Goal: Transaction & Acquisition: Purchase product/service

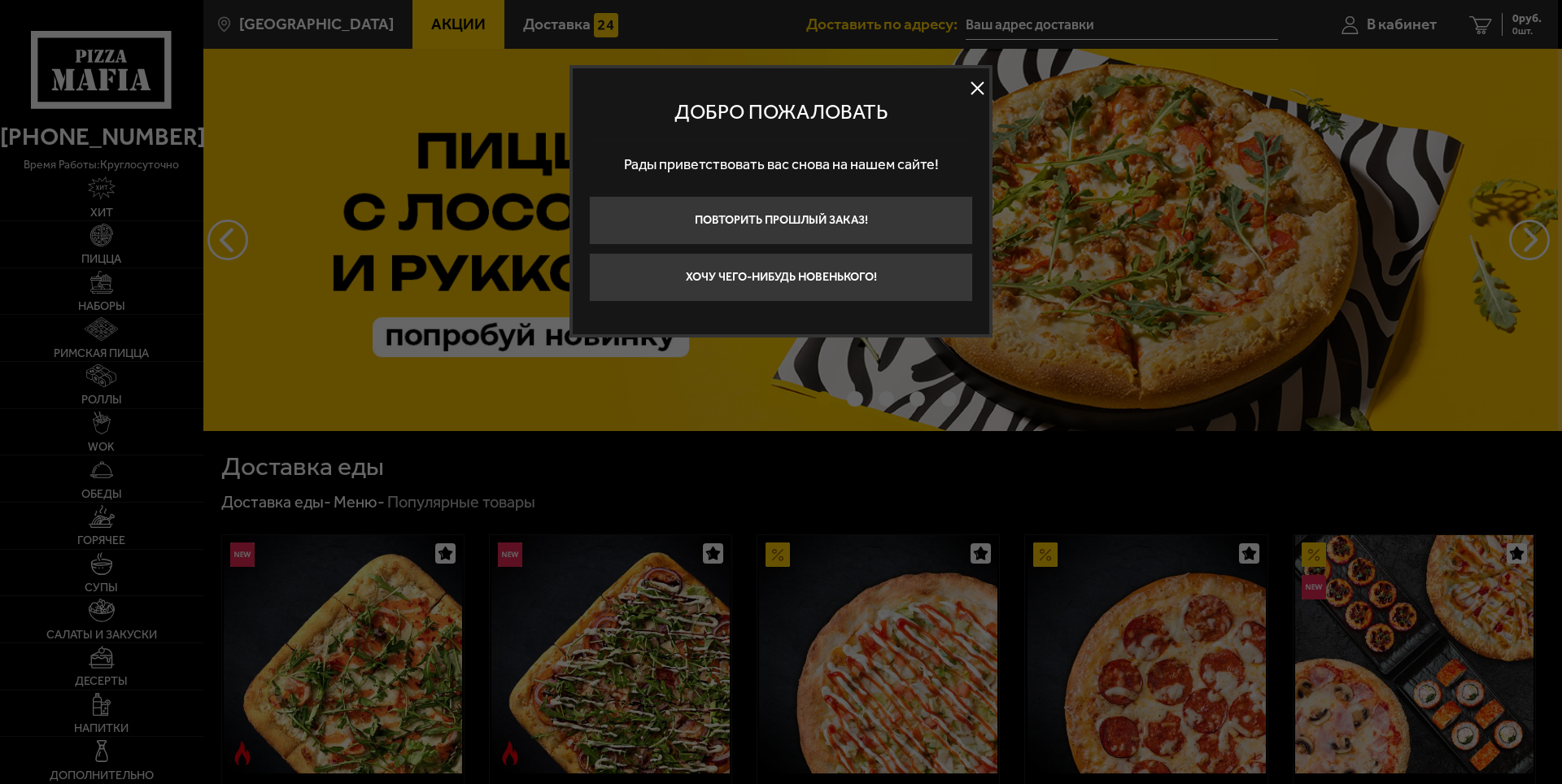
type input "[STREET_ADDRESS]"
click at [857, 280] on button "Хочу чего-нибудь новенького!" at bounding box center [781, 277] width 384 height 49
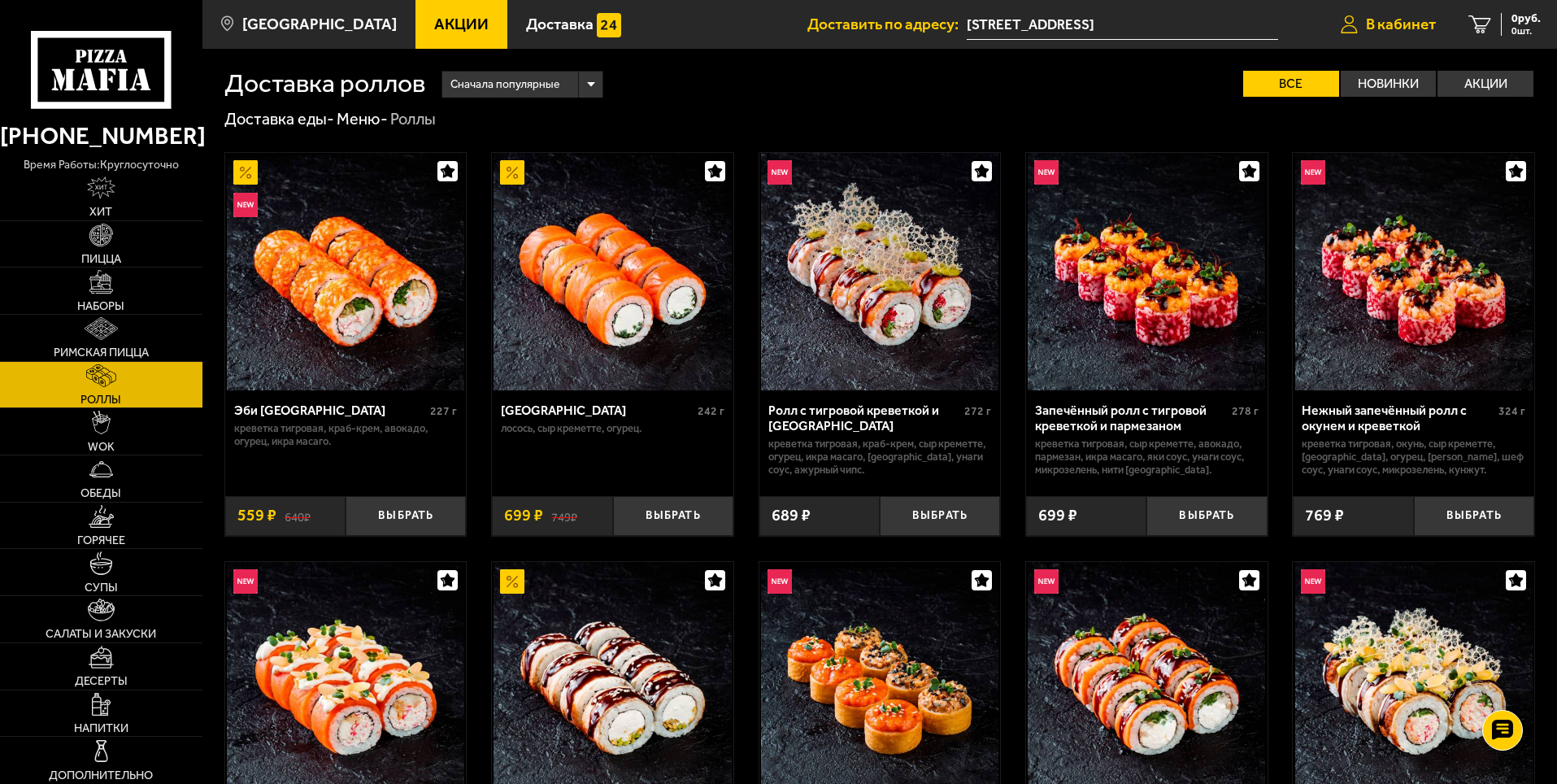
click at [1411, 28] on span "В кабинет" at bounding box center [1401, 24] width 70 height 16
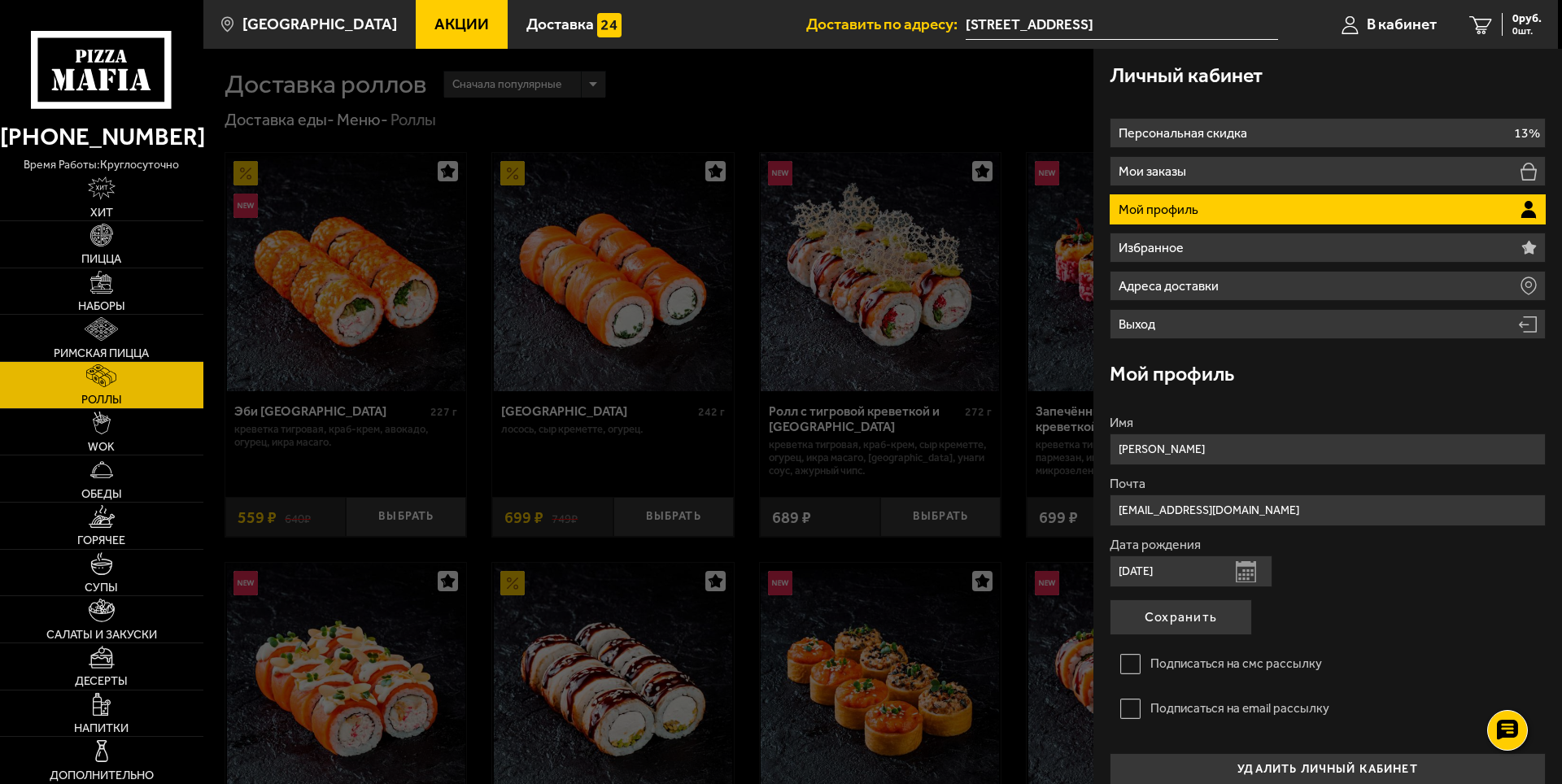
click at [998, 116] on div at bounding box center [984, 440] width 1562 height 784
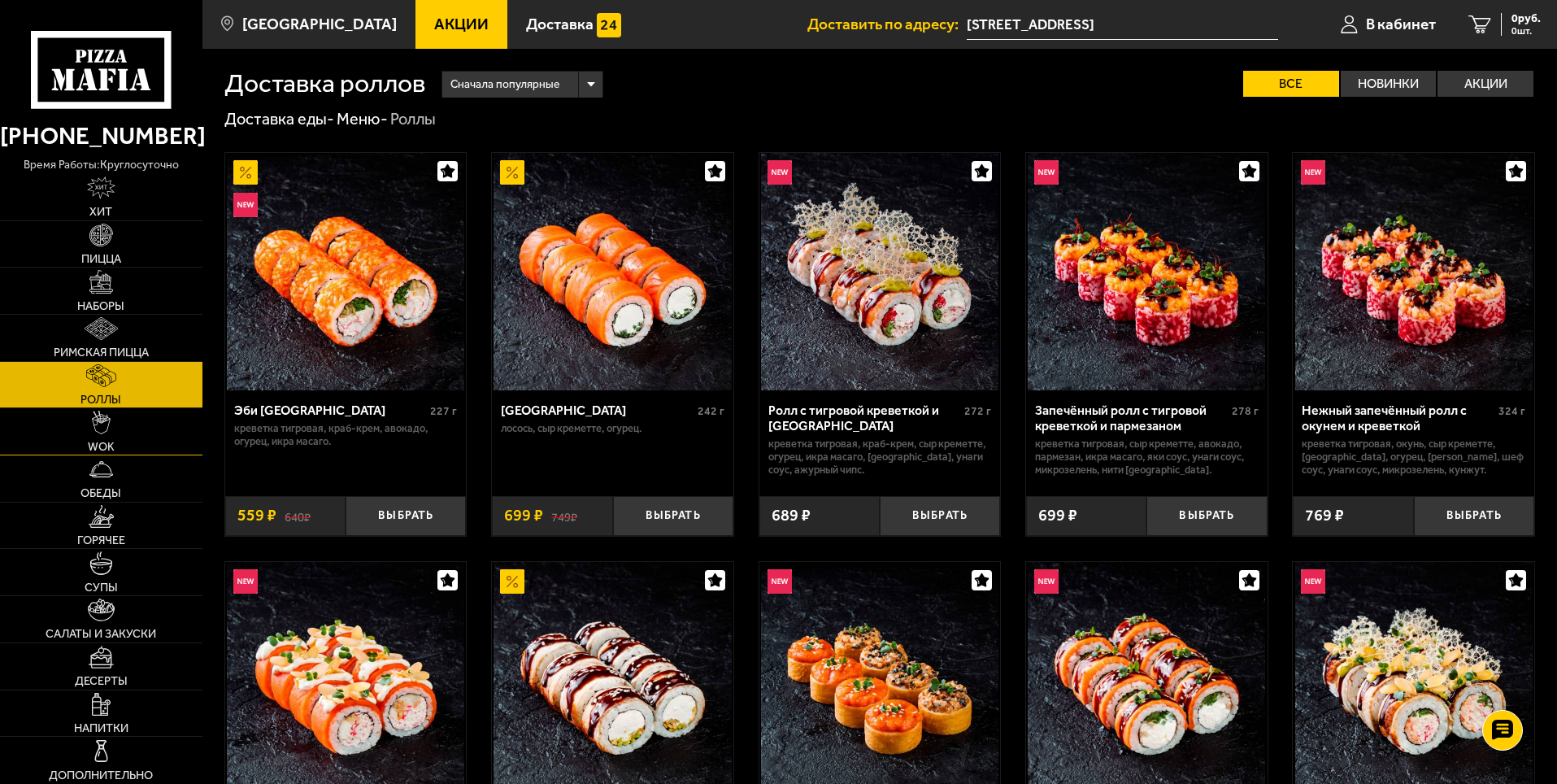
click at [112, 420] on link "WOK" at bounding box center [101, 431] width 203 height 47
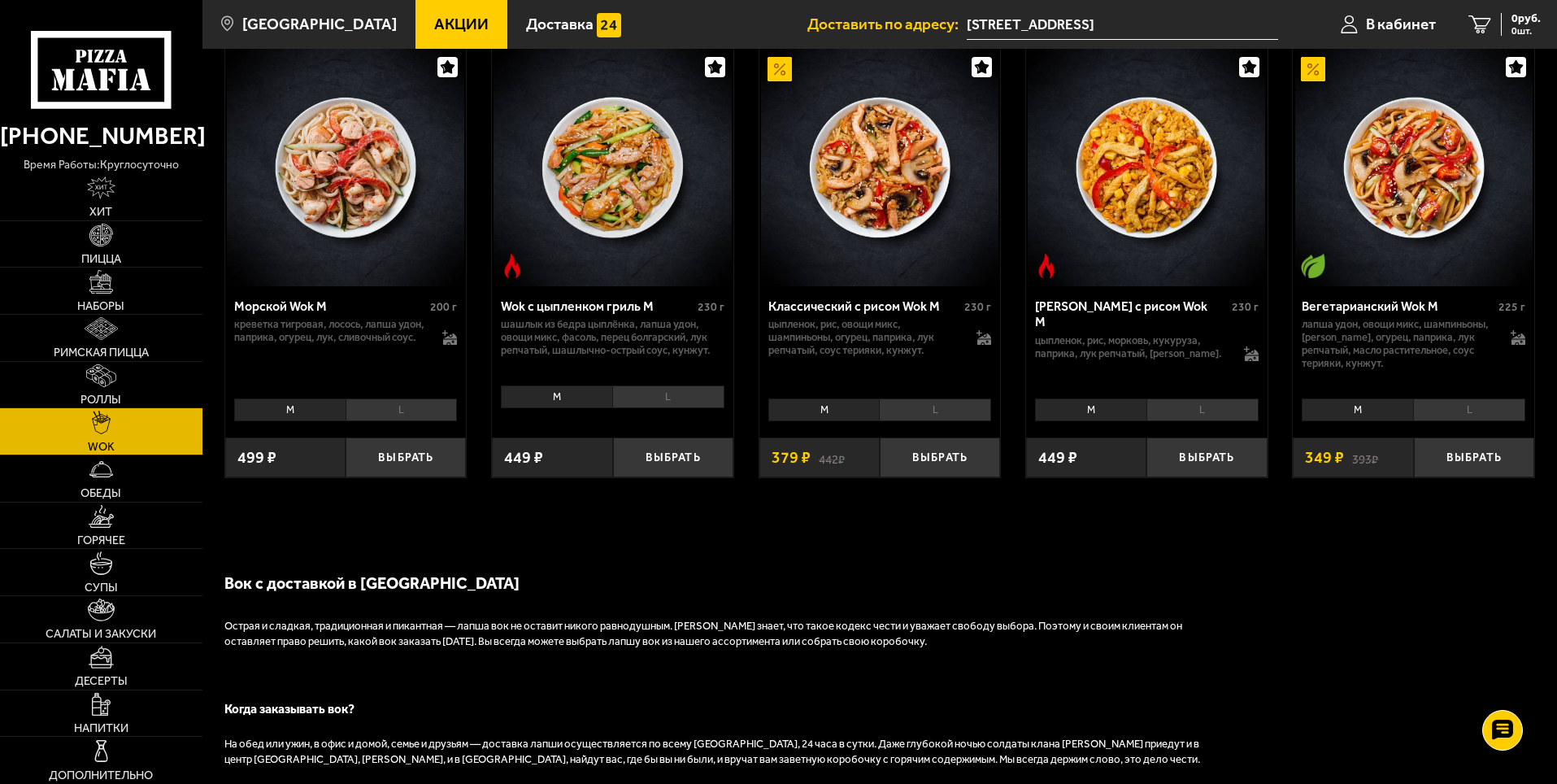
scroll to position [1220, 0]
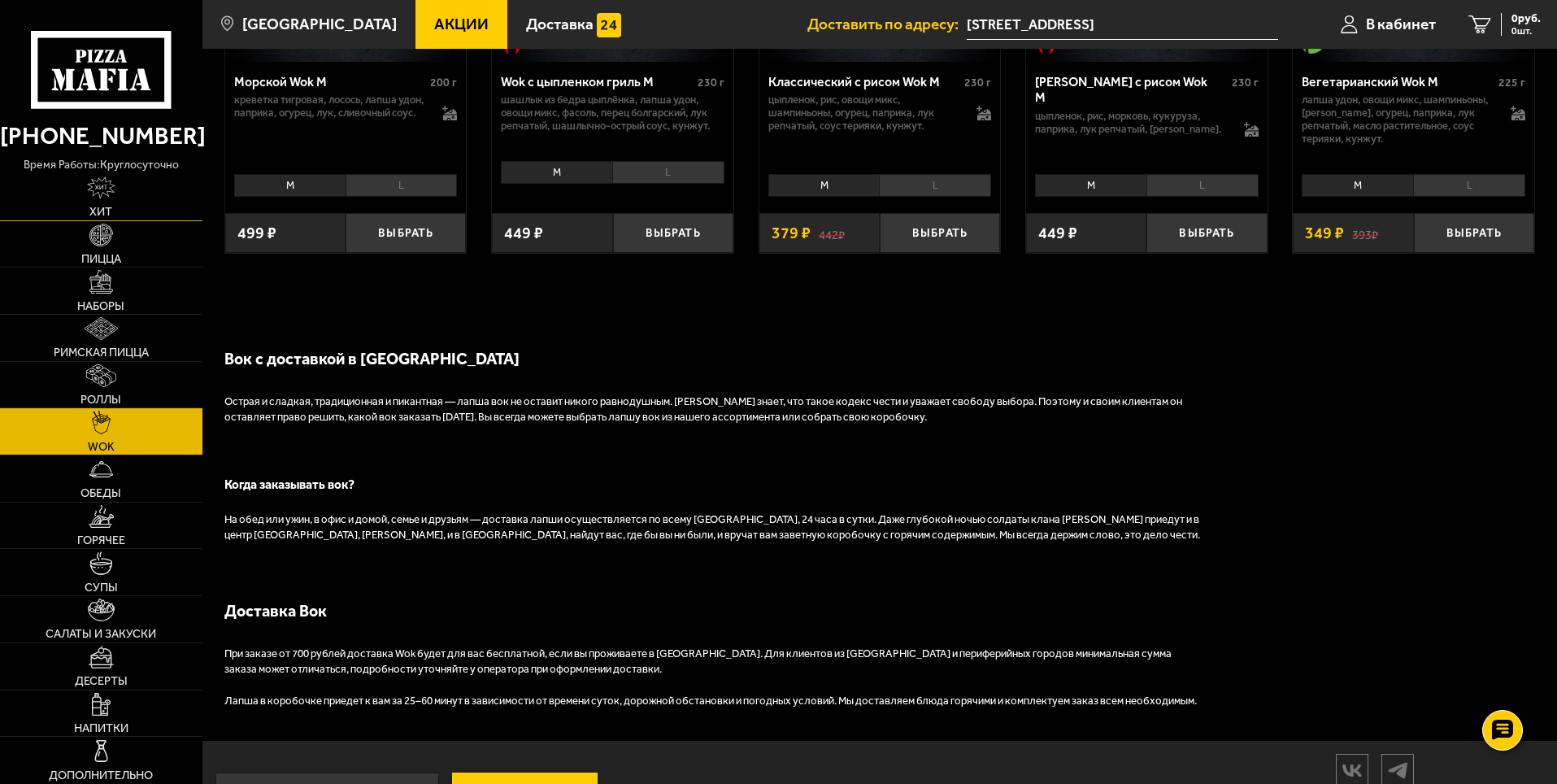
click at [105, 183] on img at bounding box center [101, 187] width 28 height 23
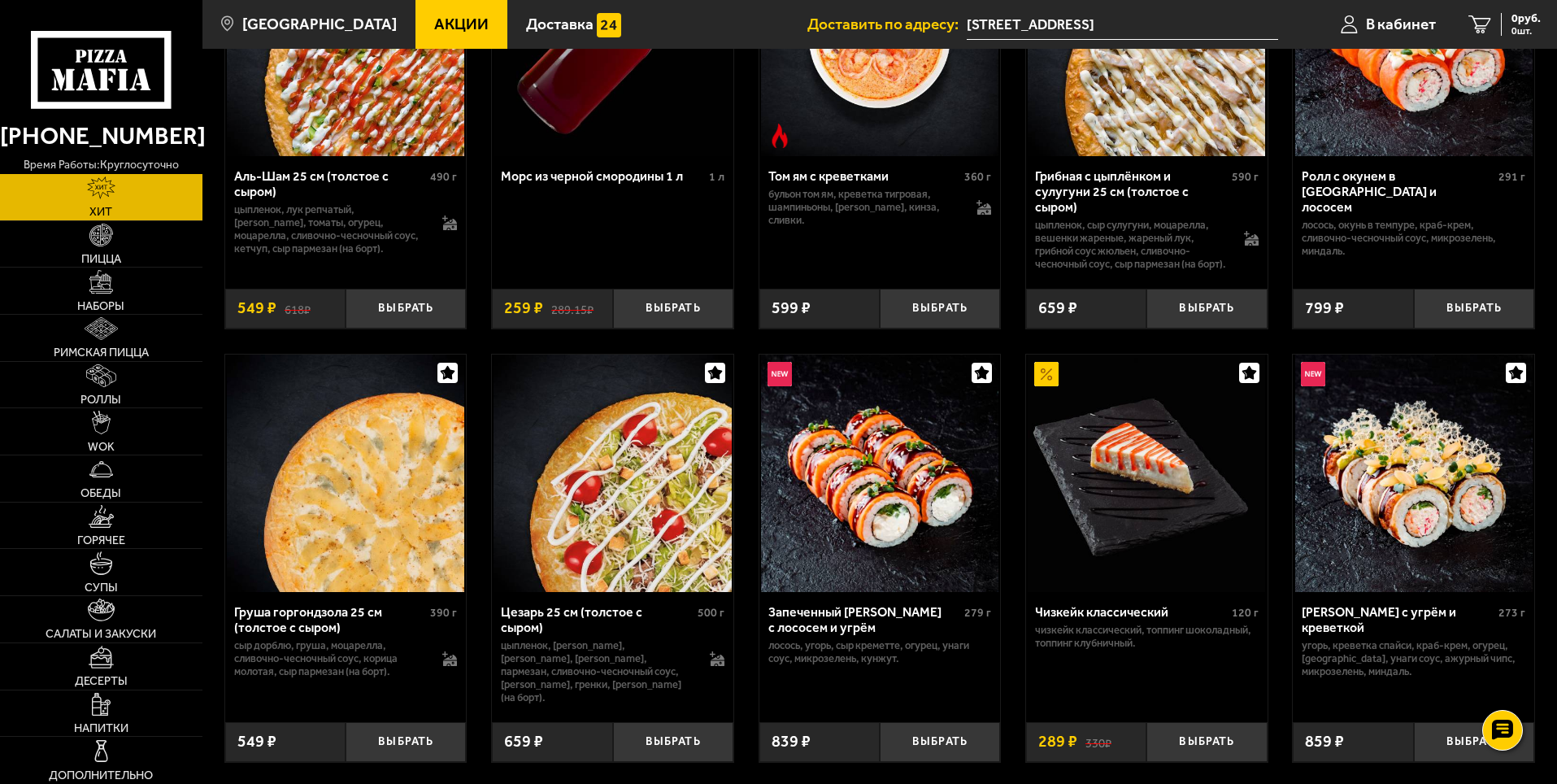
scroll to position [244, 0]
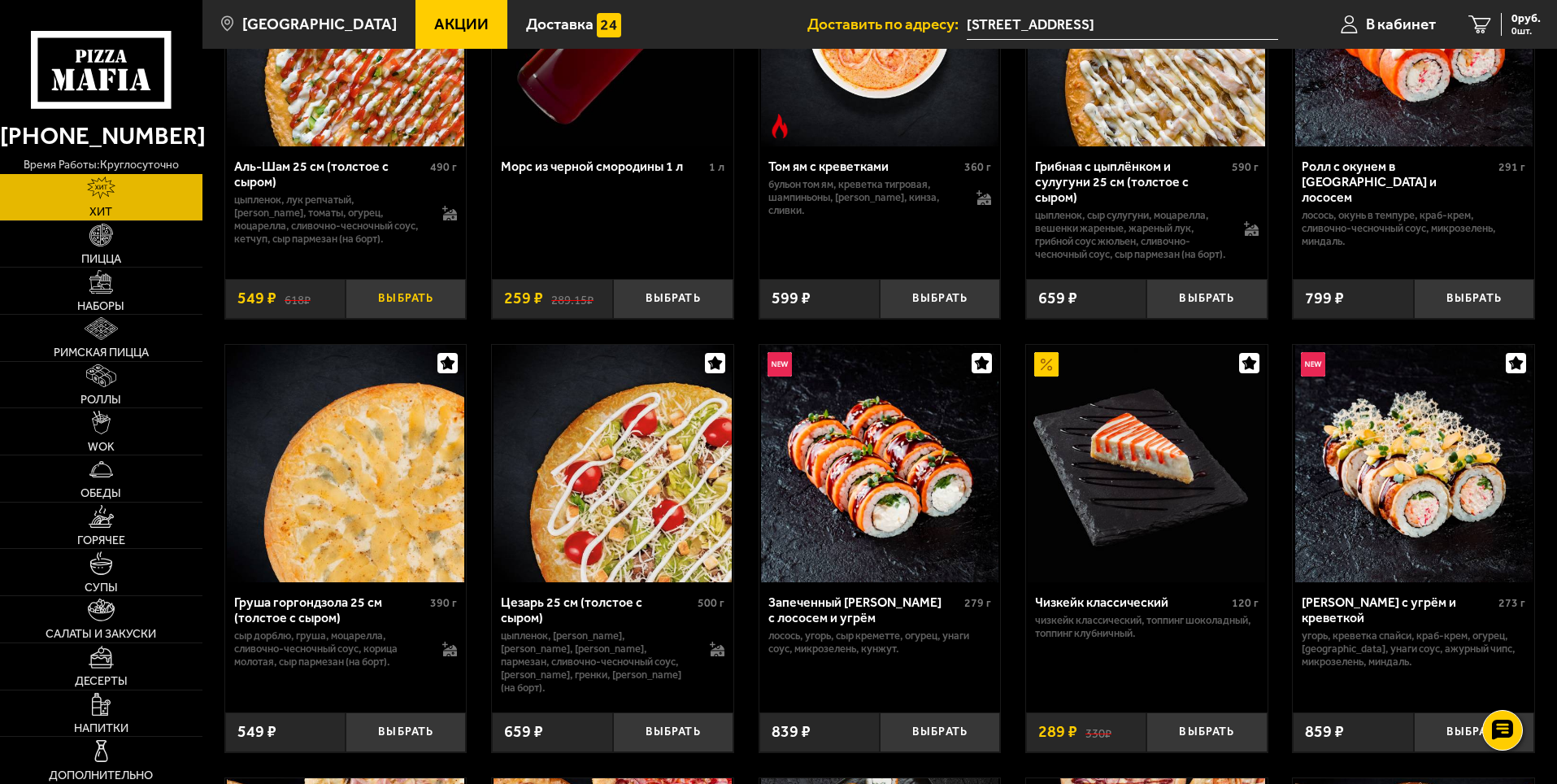
click at [384, 306] on button "Выбрать" at bounding box center [405, 298] width 120 height 39
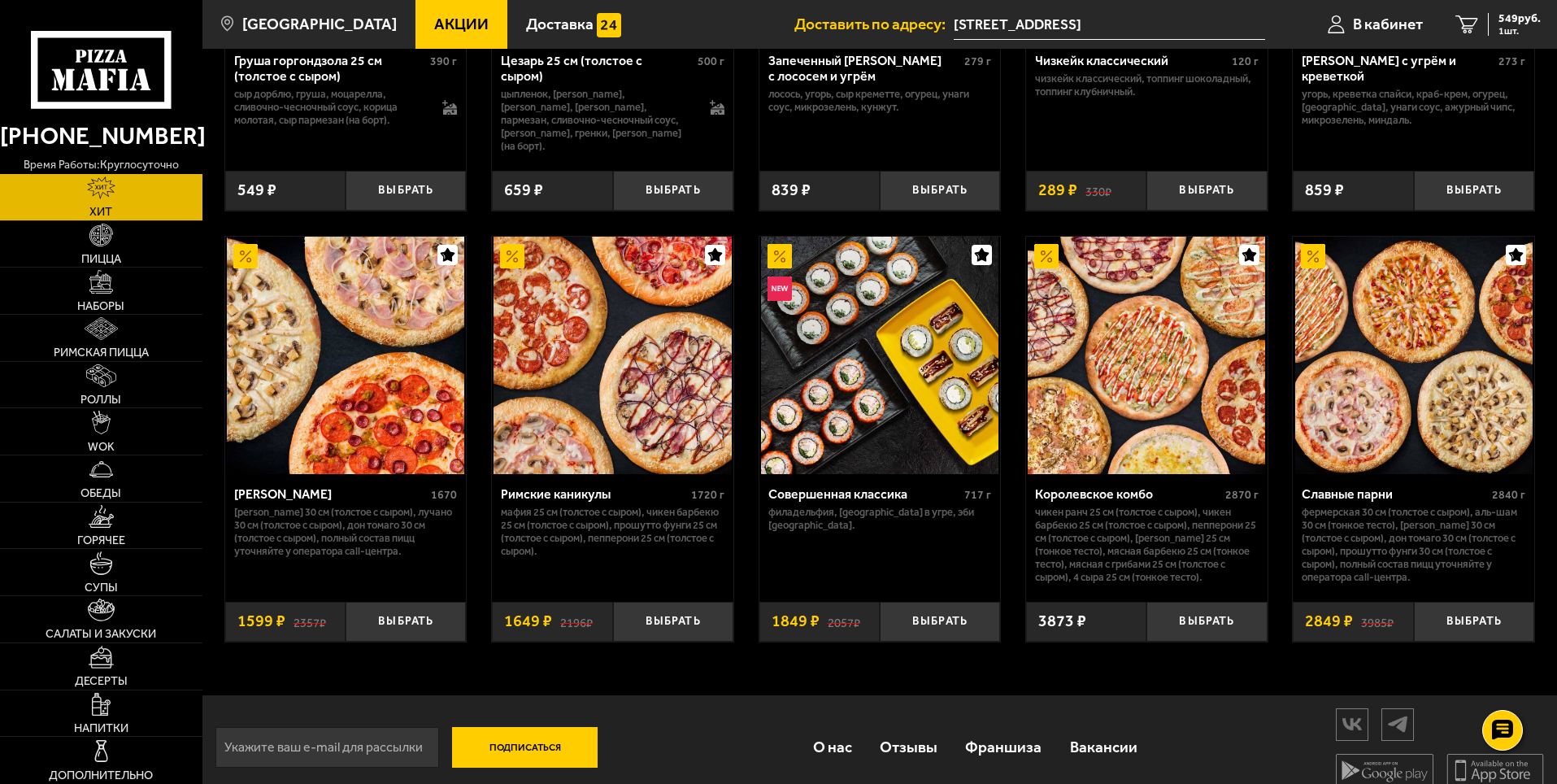
scroll to position [806, 0]
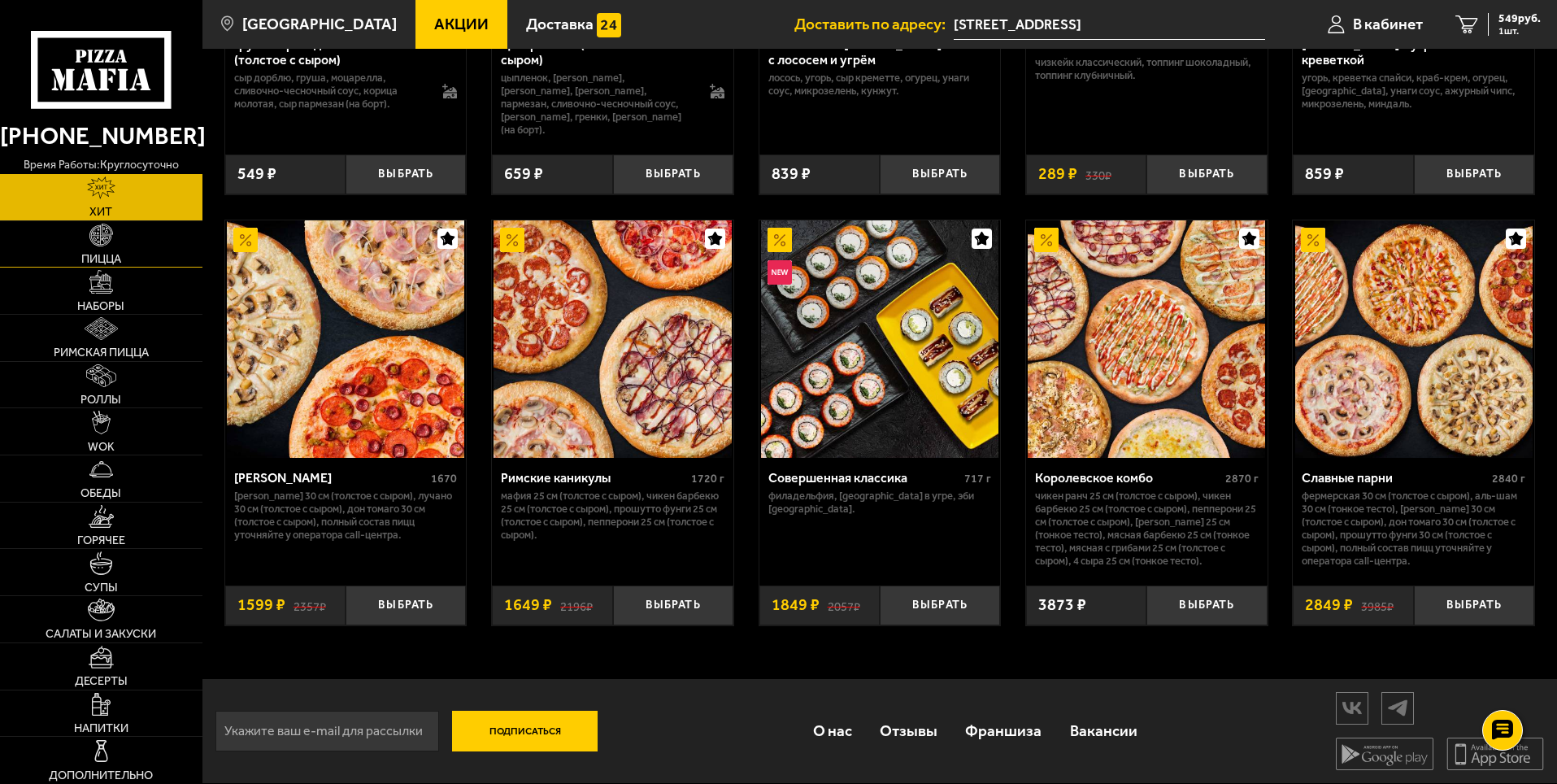
click at [126, 244] on link "Пицца" at bounding box center [101, 244] width 203 height 47
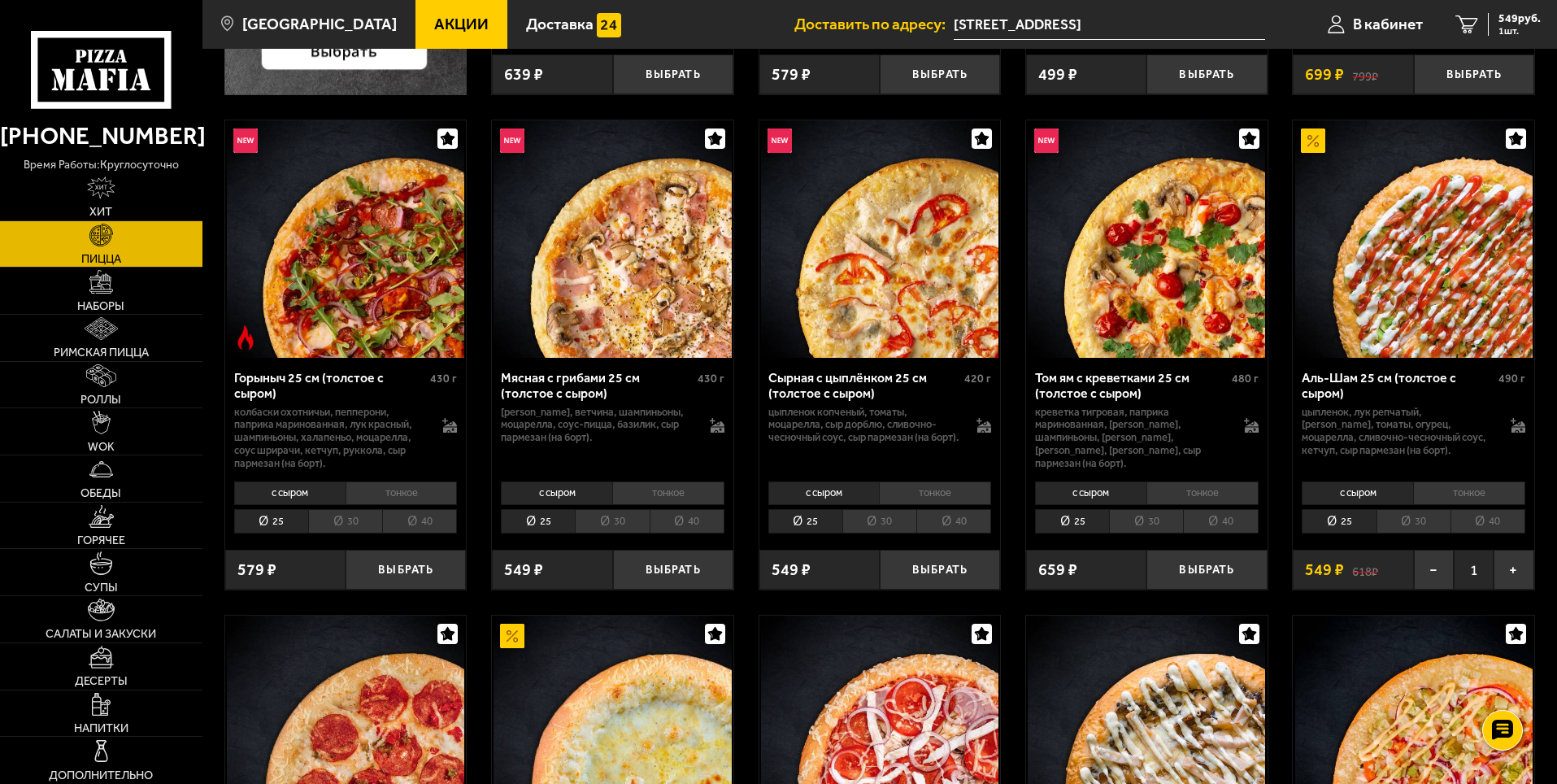
scroll to position [569, 0]
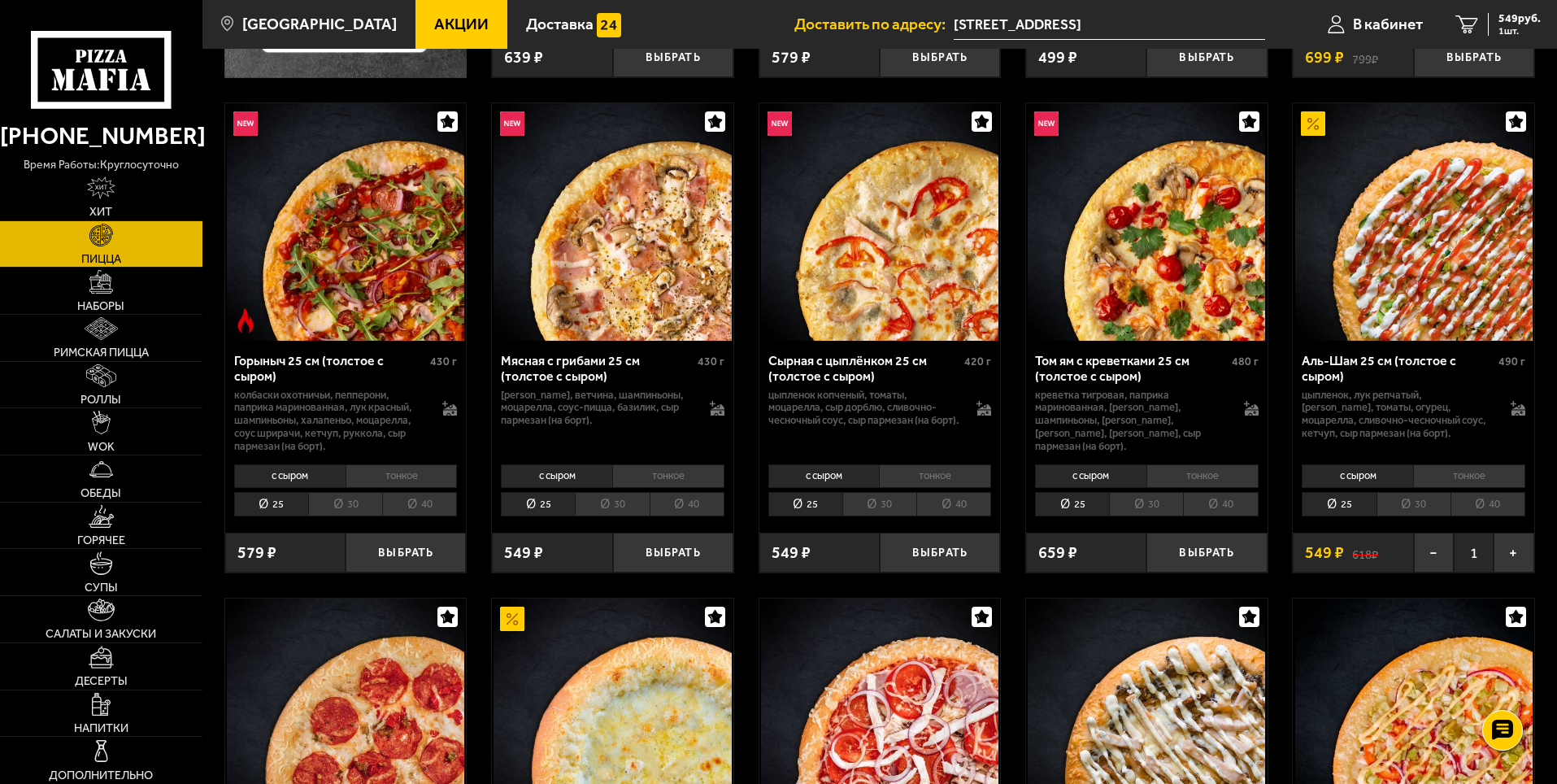
click at [1438, 474] on li "тонкое" at bounding box center [1469, 475] width 112 height 23
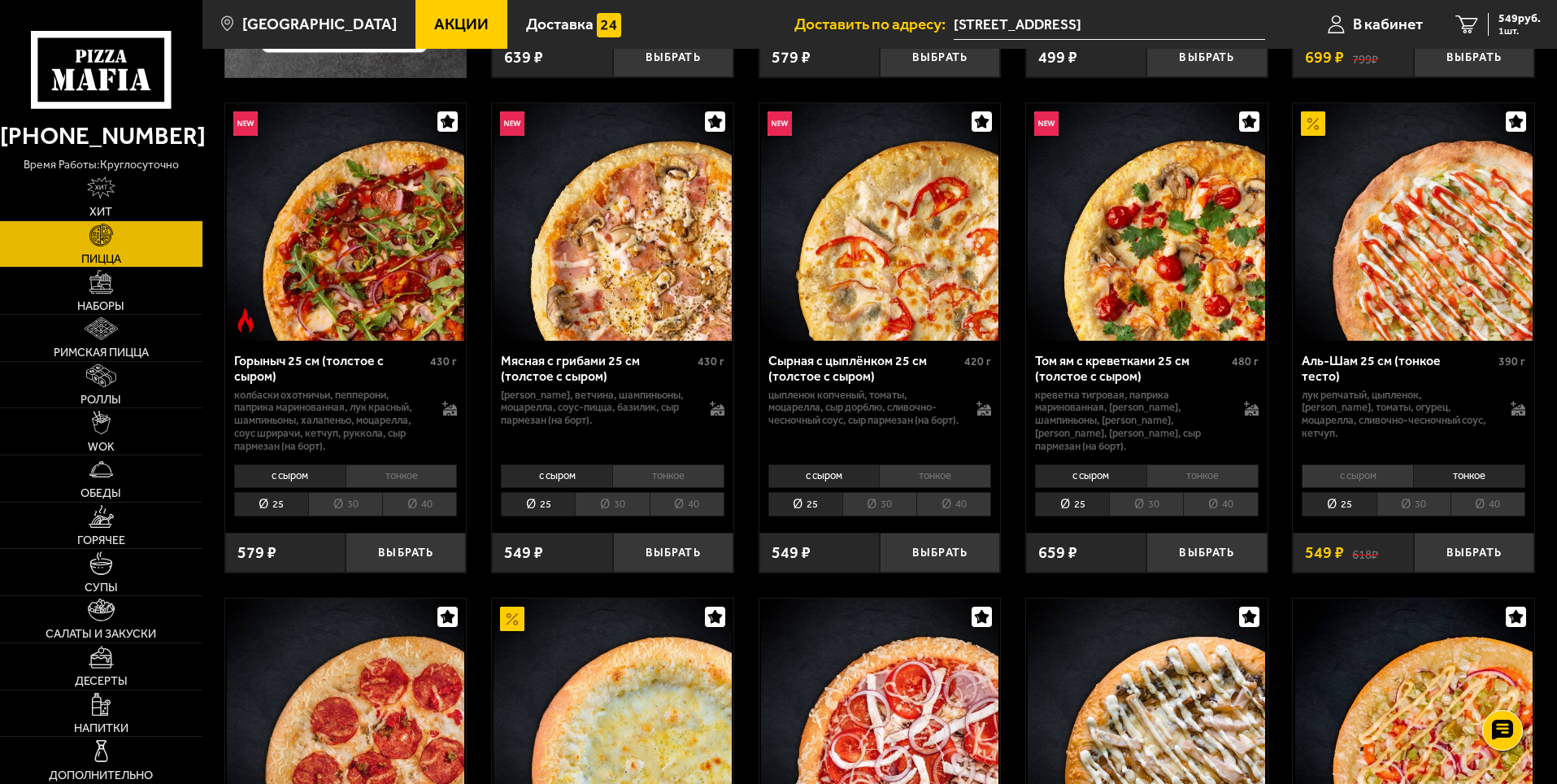
click at [1430, 511] on li "30" at bounding box center [1414, 504] width 74 height 25
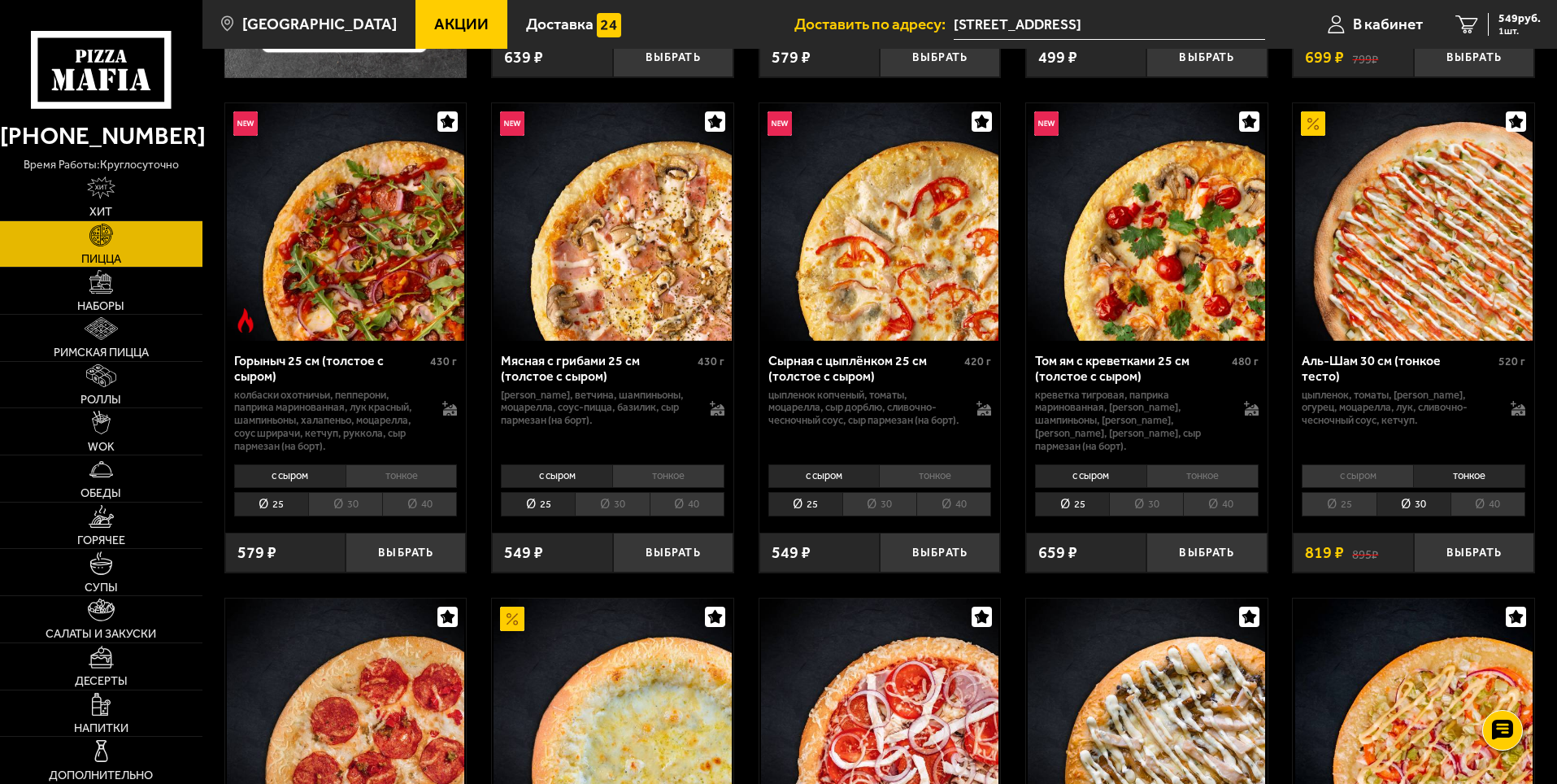
click at [1330, 501] on li "25" at bounding box center [1339, 504] width 74 height 25
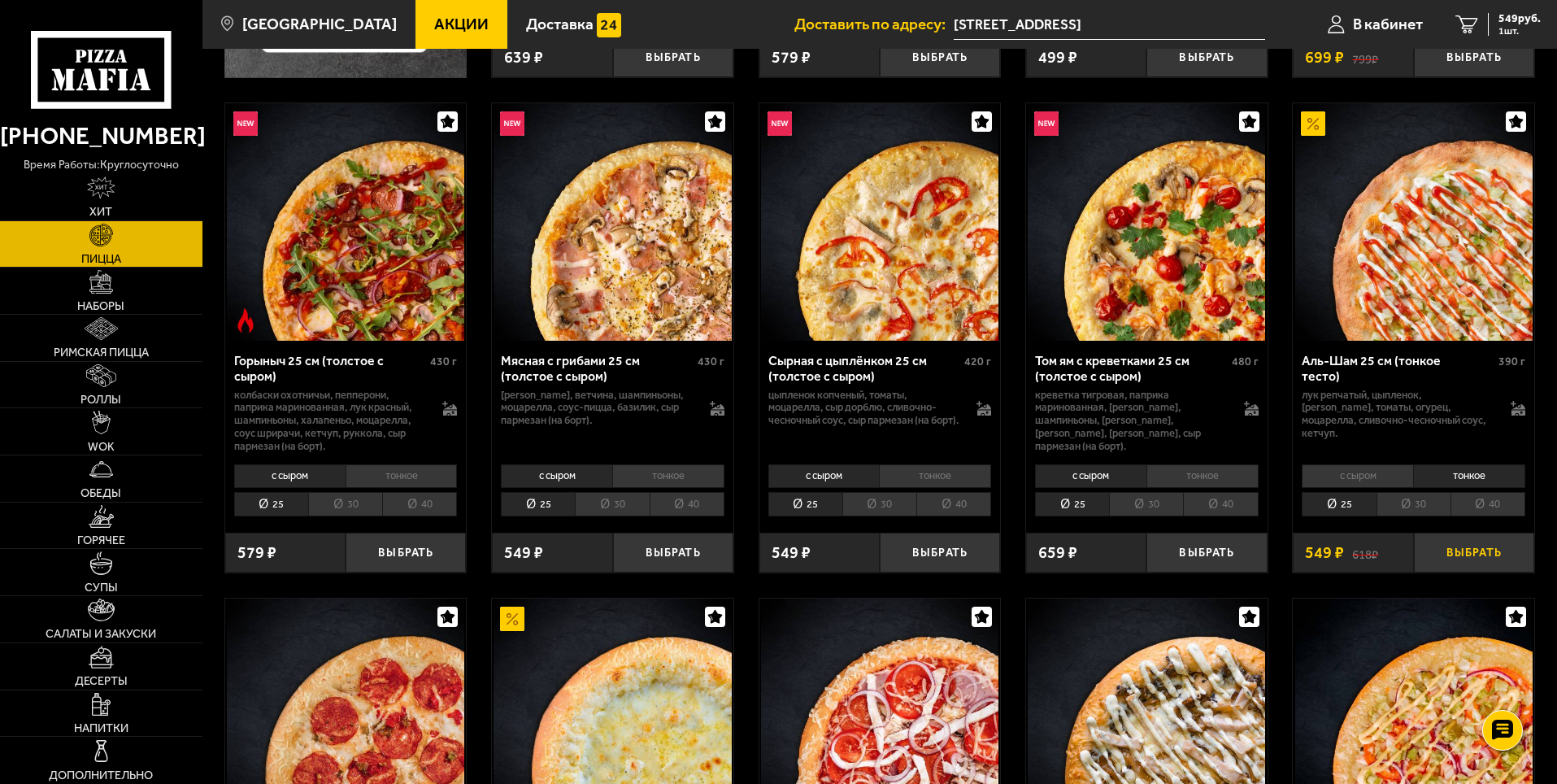
click at [1495, 549] on button "Выбрать" at bounding box center [1474, 552] width 120 height 39
click at [1501, 13] on span "1098 руб." at bounding box center [1517, 18] width 49 height 11
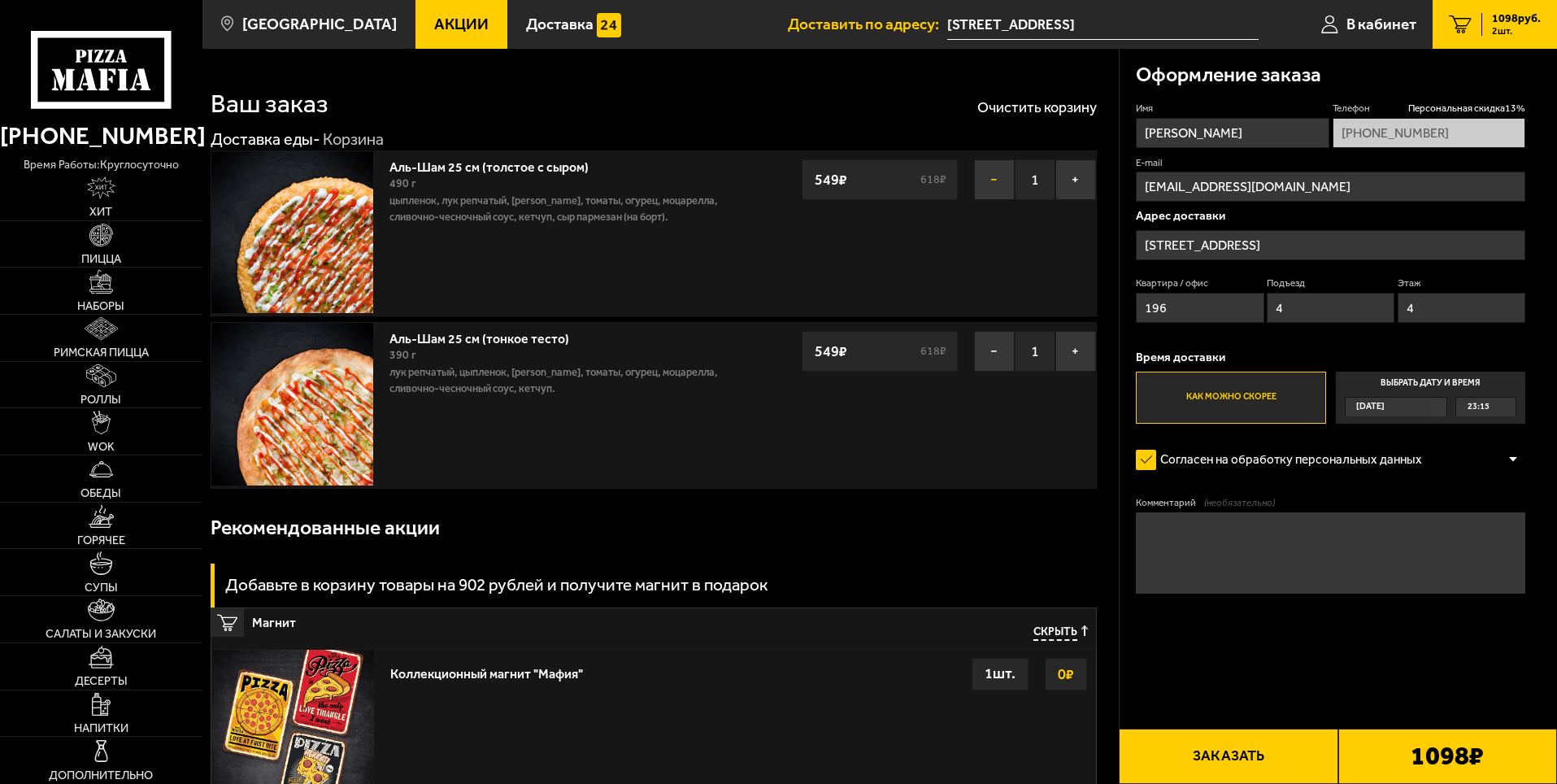
click at [997, 182] on button "−" at bounding box center [995, 180] width 40 height 40
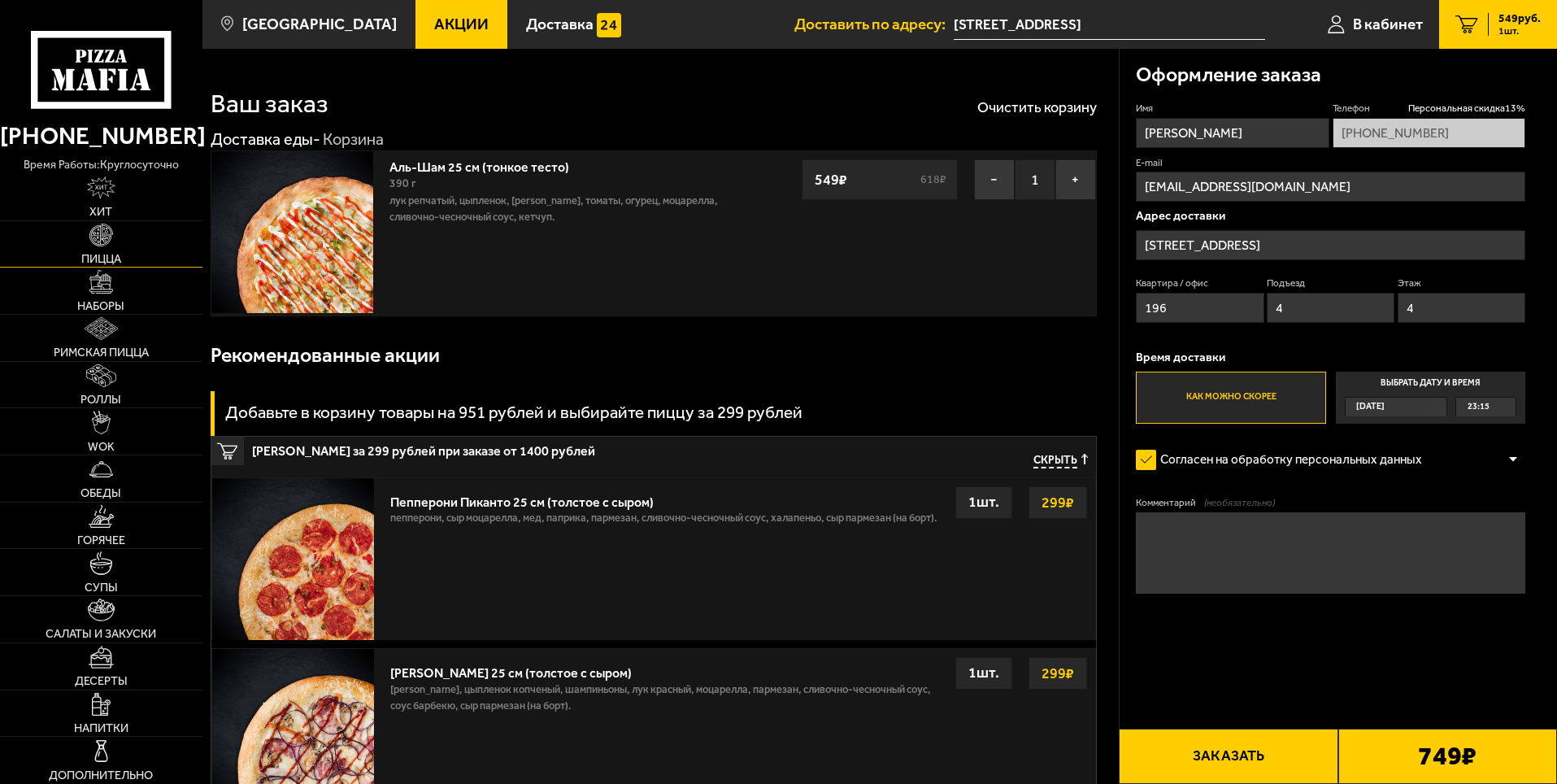
click at [126, 241] on link "Пицца" at bounding box center [101, 244] width 203 height 47
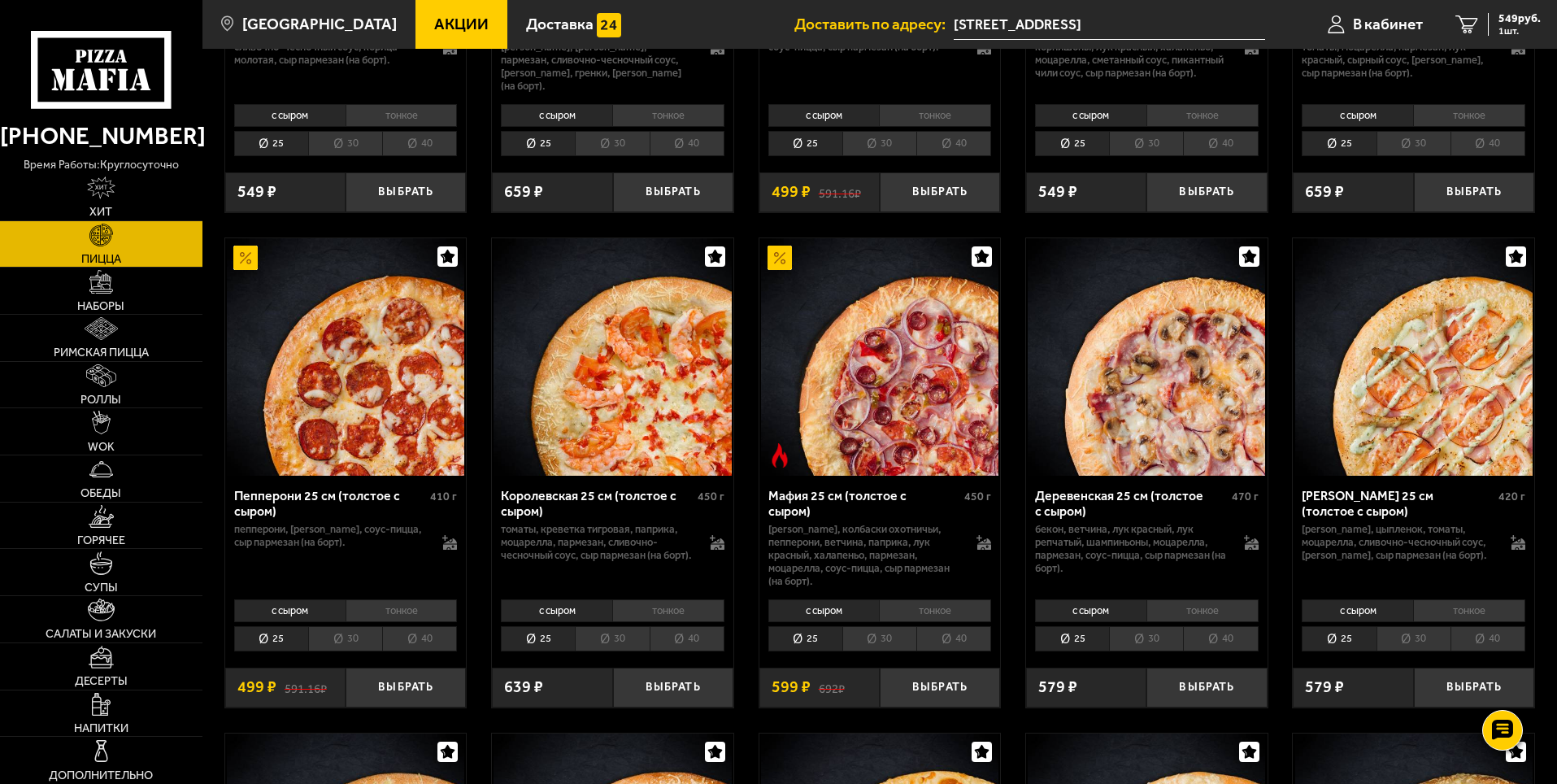
scroll to position [1952, 0]
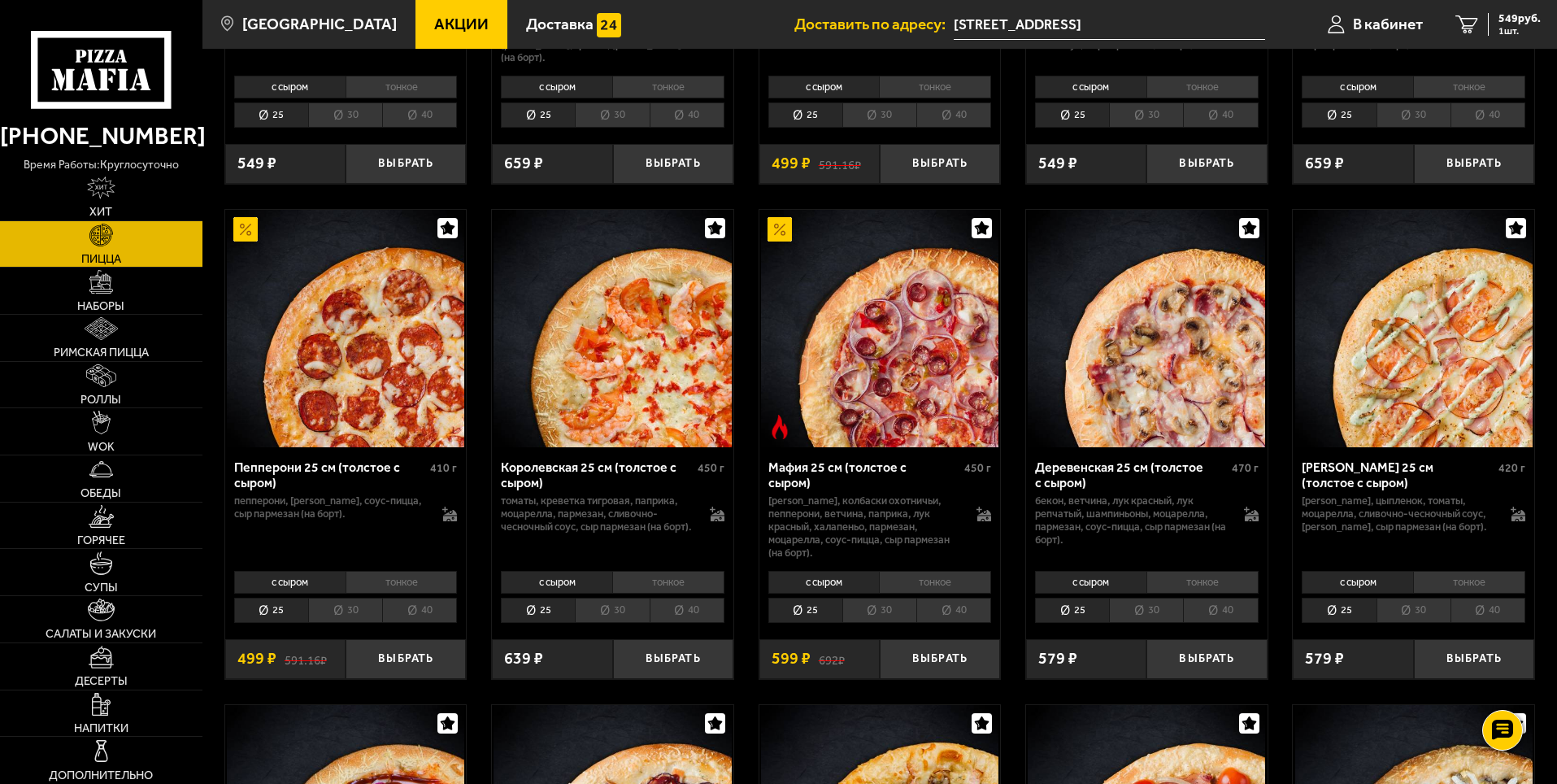
click at [375, 591] on li "тонкое" at bounding box center [402, 582] width 112 height 23
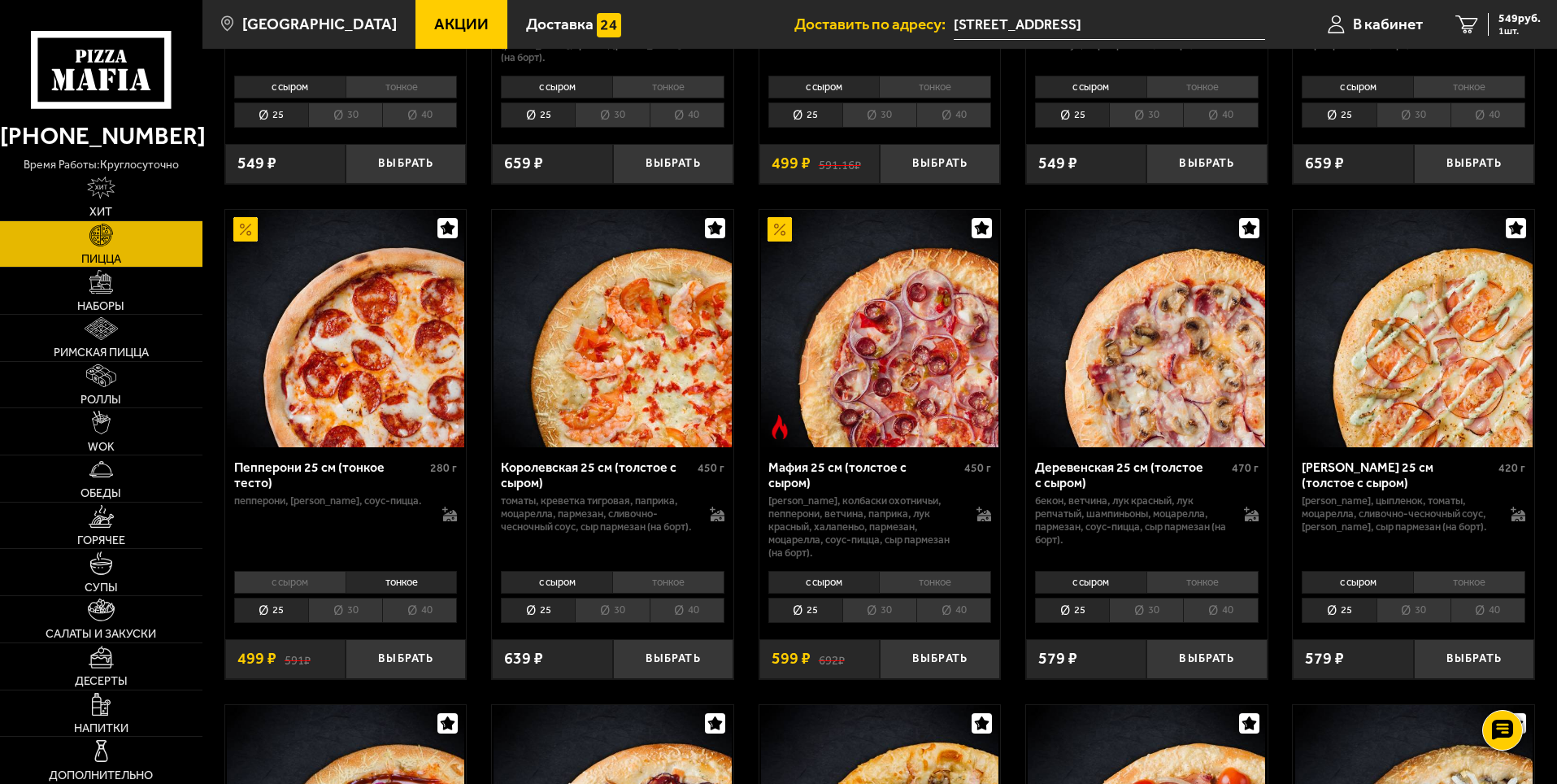
click at [329, 588] on li "с сыром" at bounding box center [290, 582] width 112 height 23
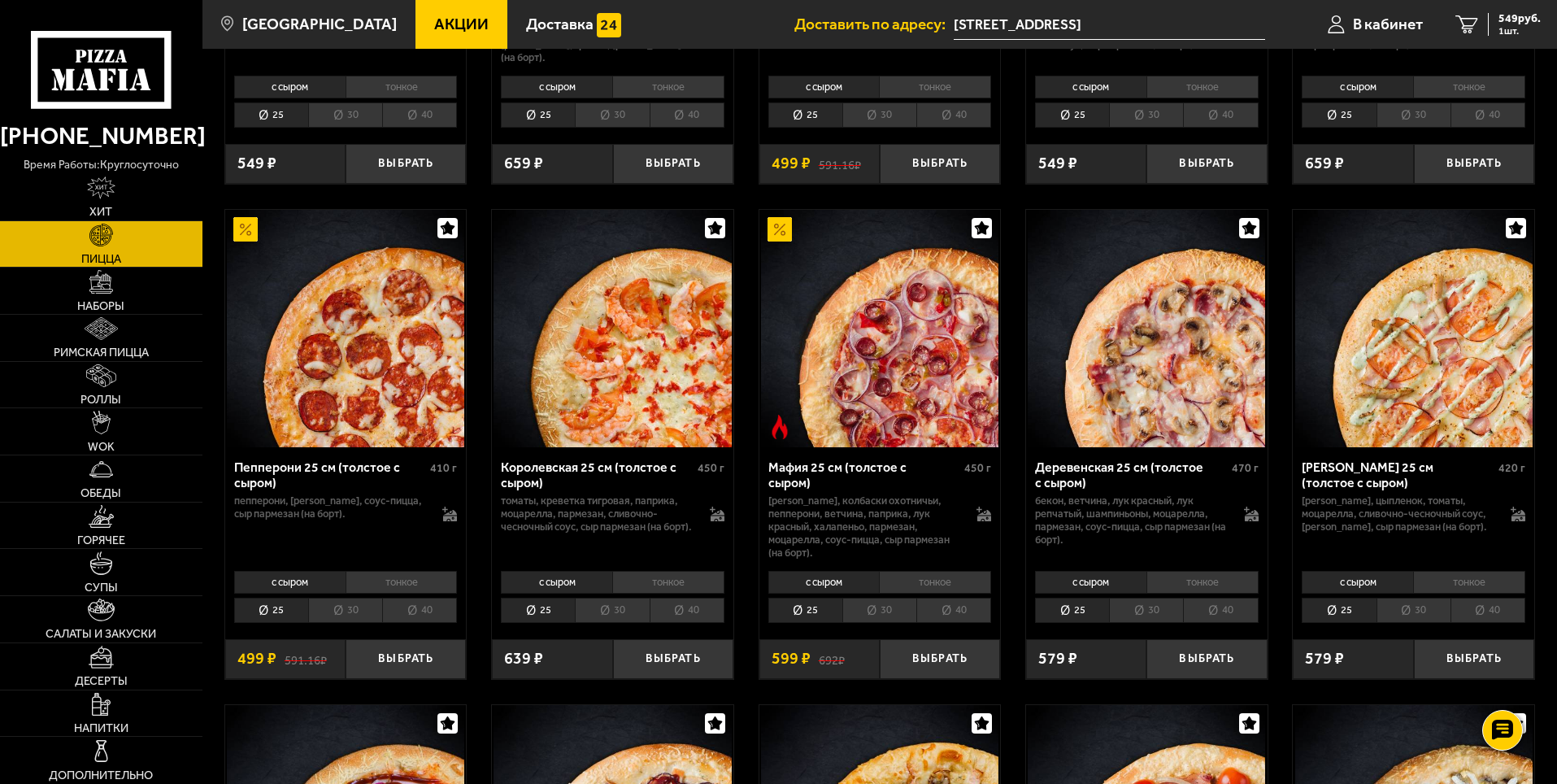
click at [381, 585] on li "тонкое" at bounding box center [402, 582] width 112 height 23
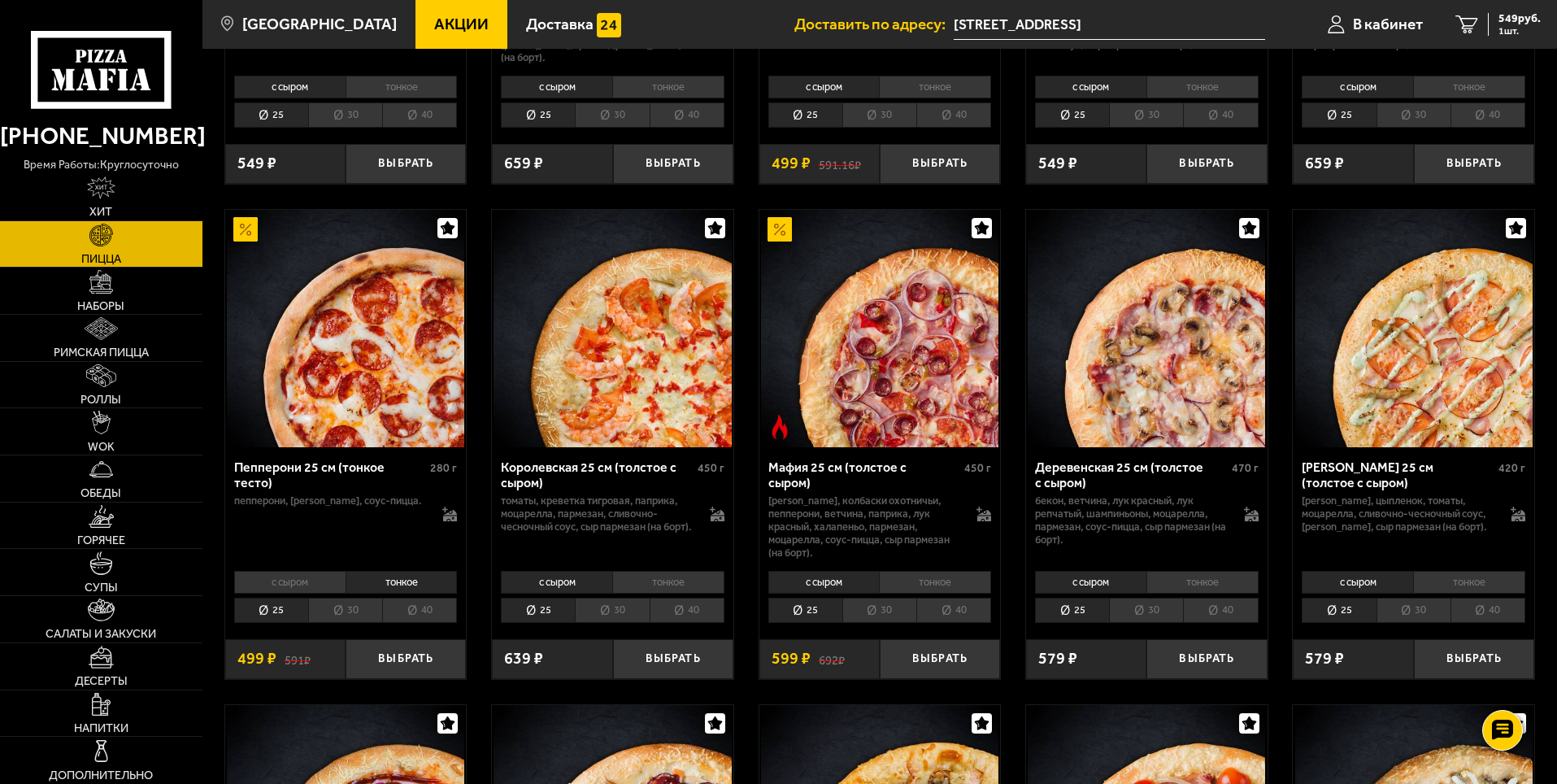
click at [312, 582] on li "с сыром" at bounding box center [290, 582] width 112 height 23
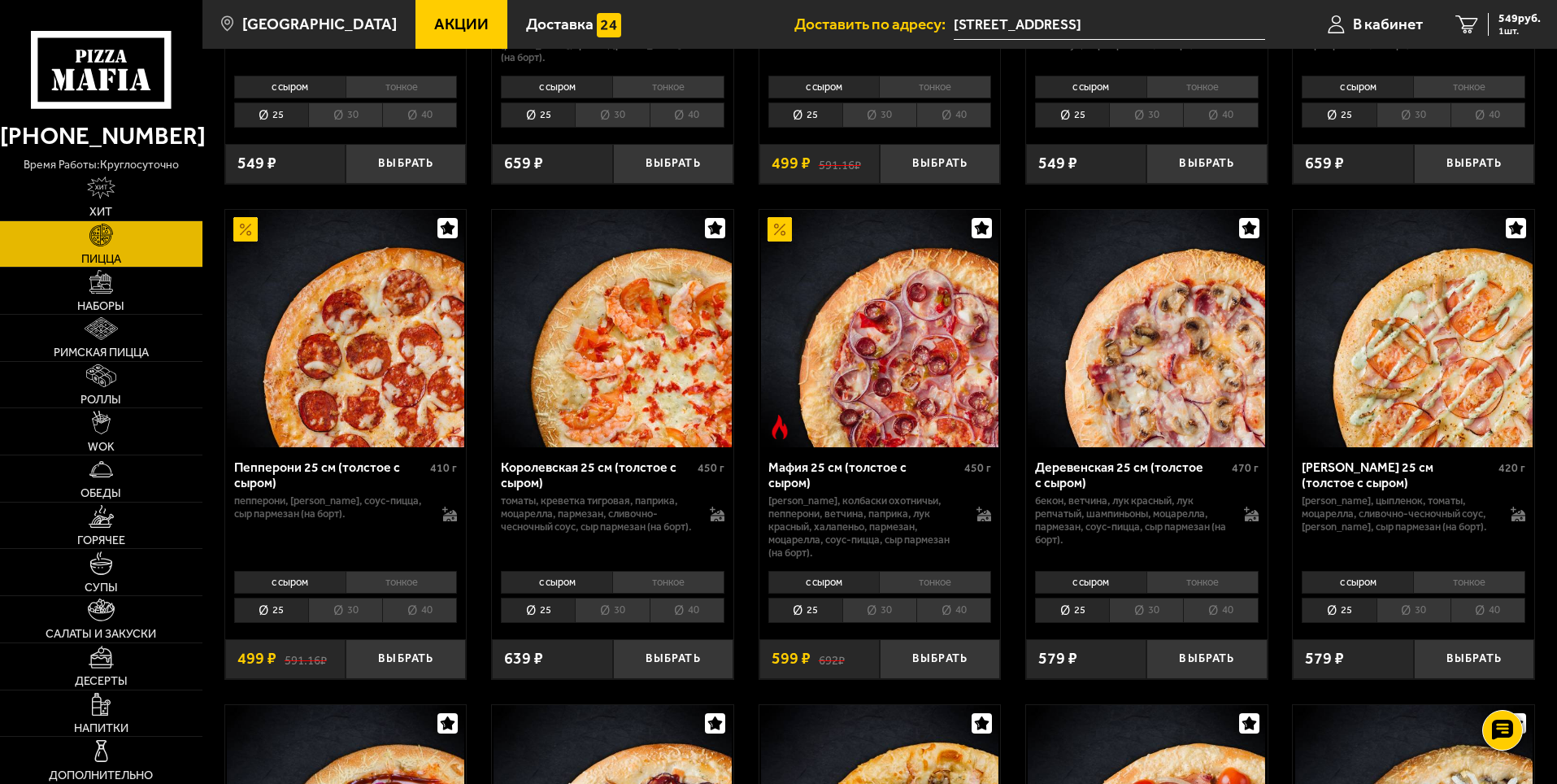
click at [368, 582] on li "тонкое" at bounding box center [402, 582] width 112 height 23
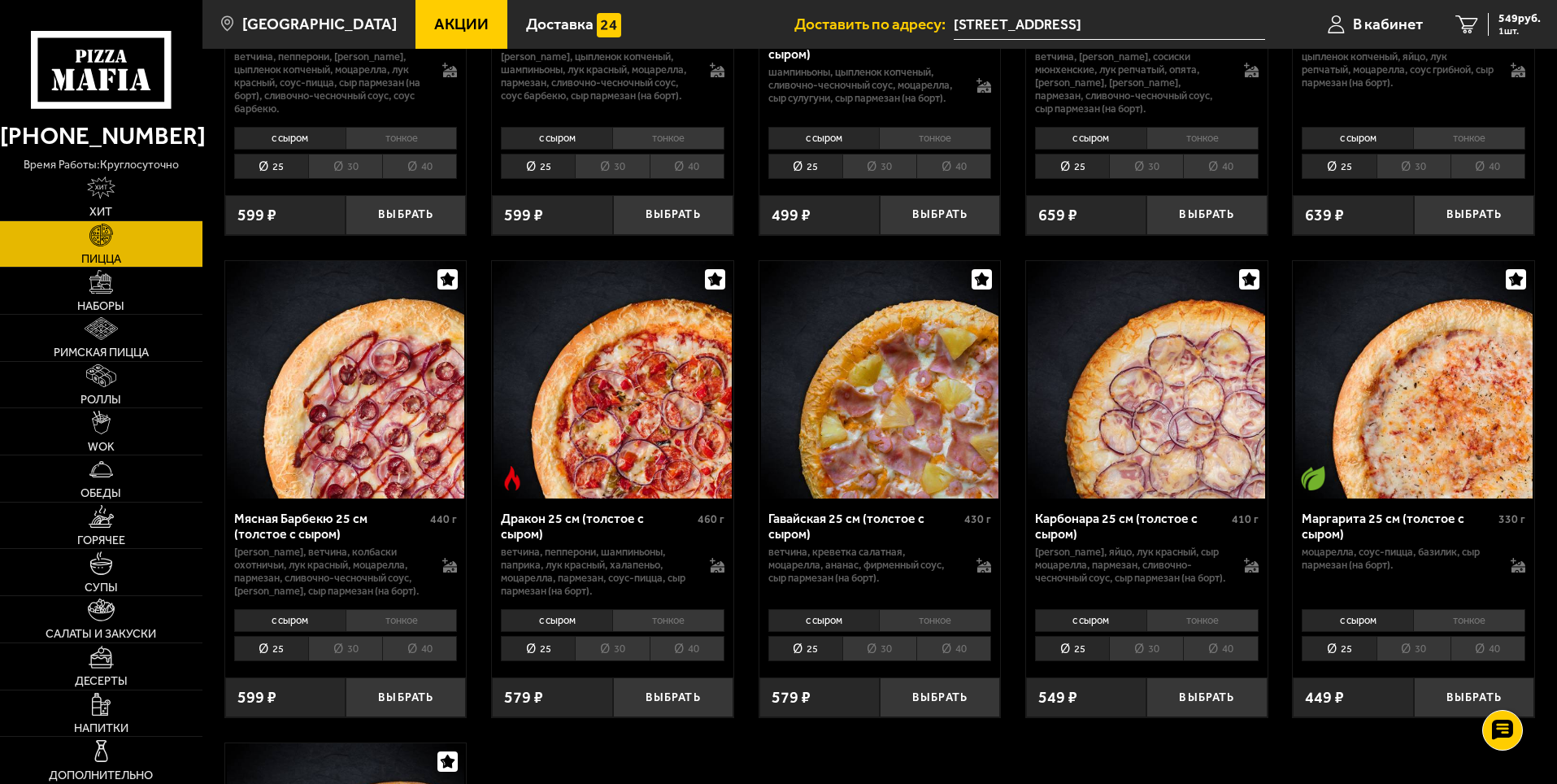
scroll to position [2928, 0]
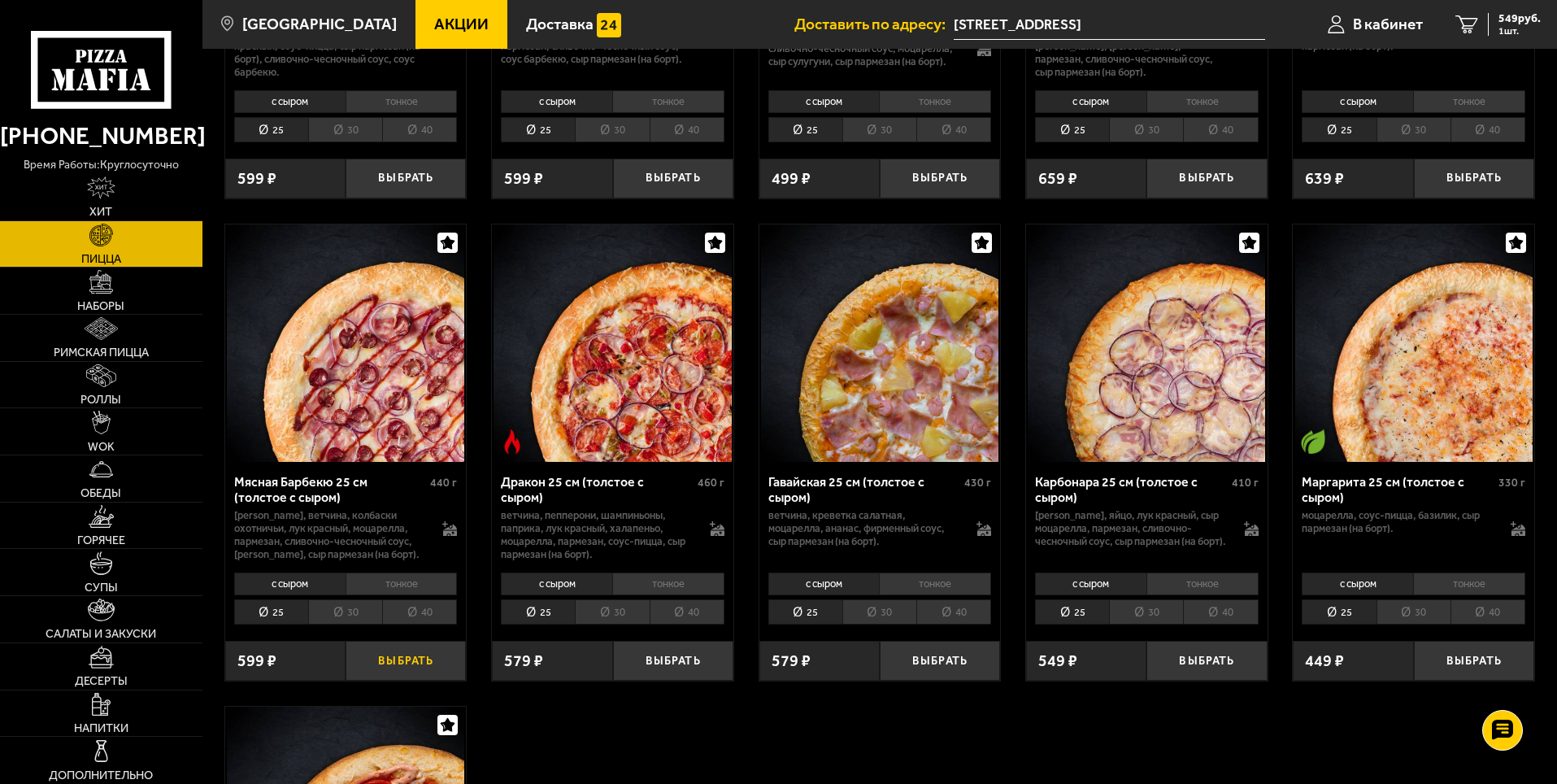
click at [398, 674] on button "Выбрать" at bounding box center [405, 660] width 120 height 39
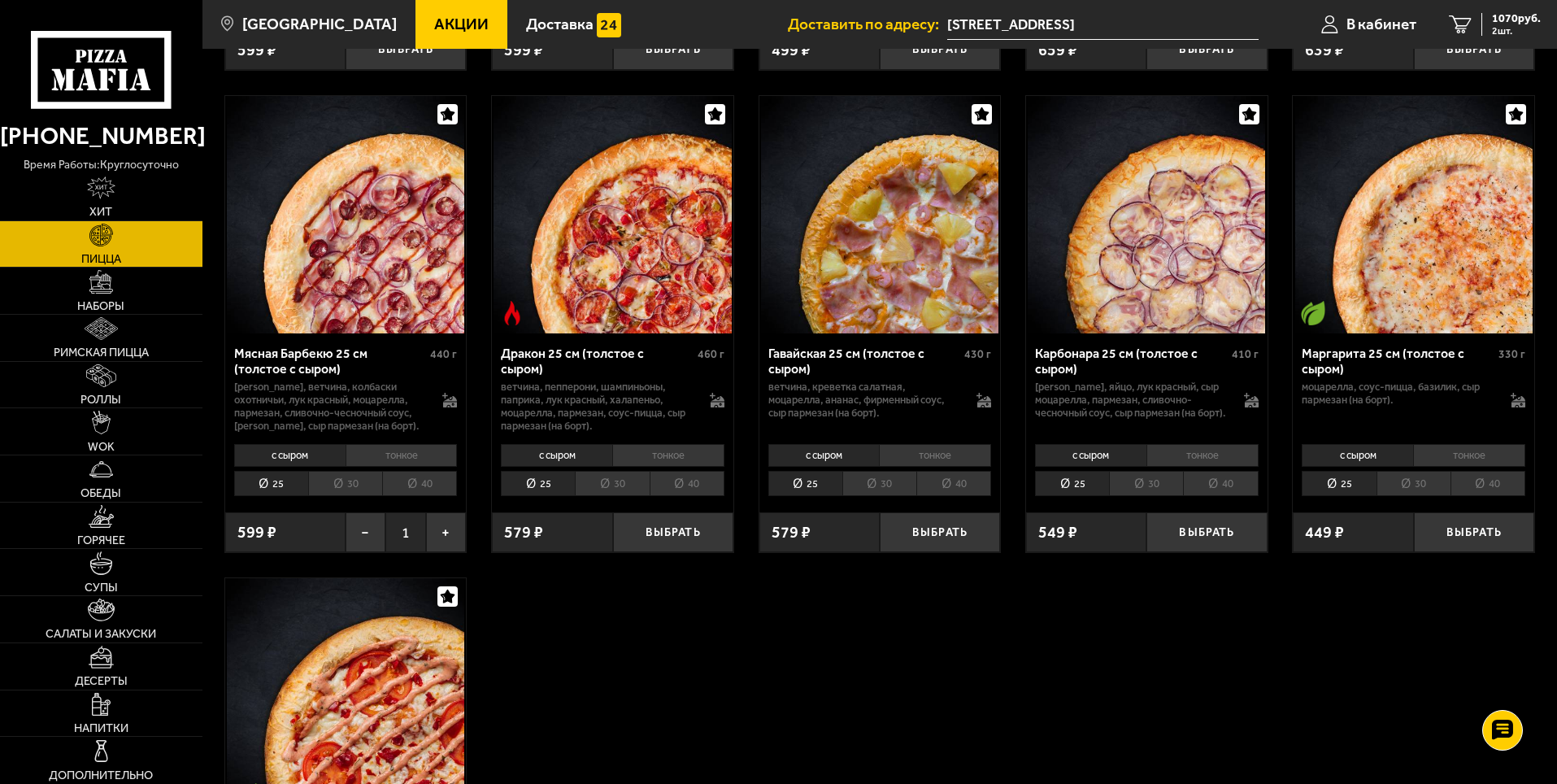
scroll to position [3009, 0]
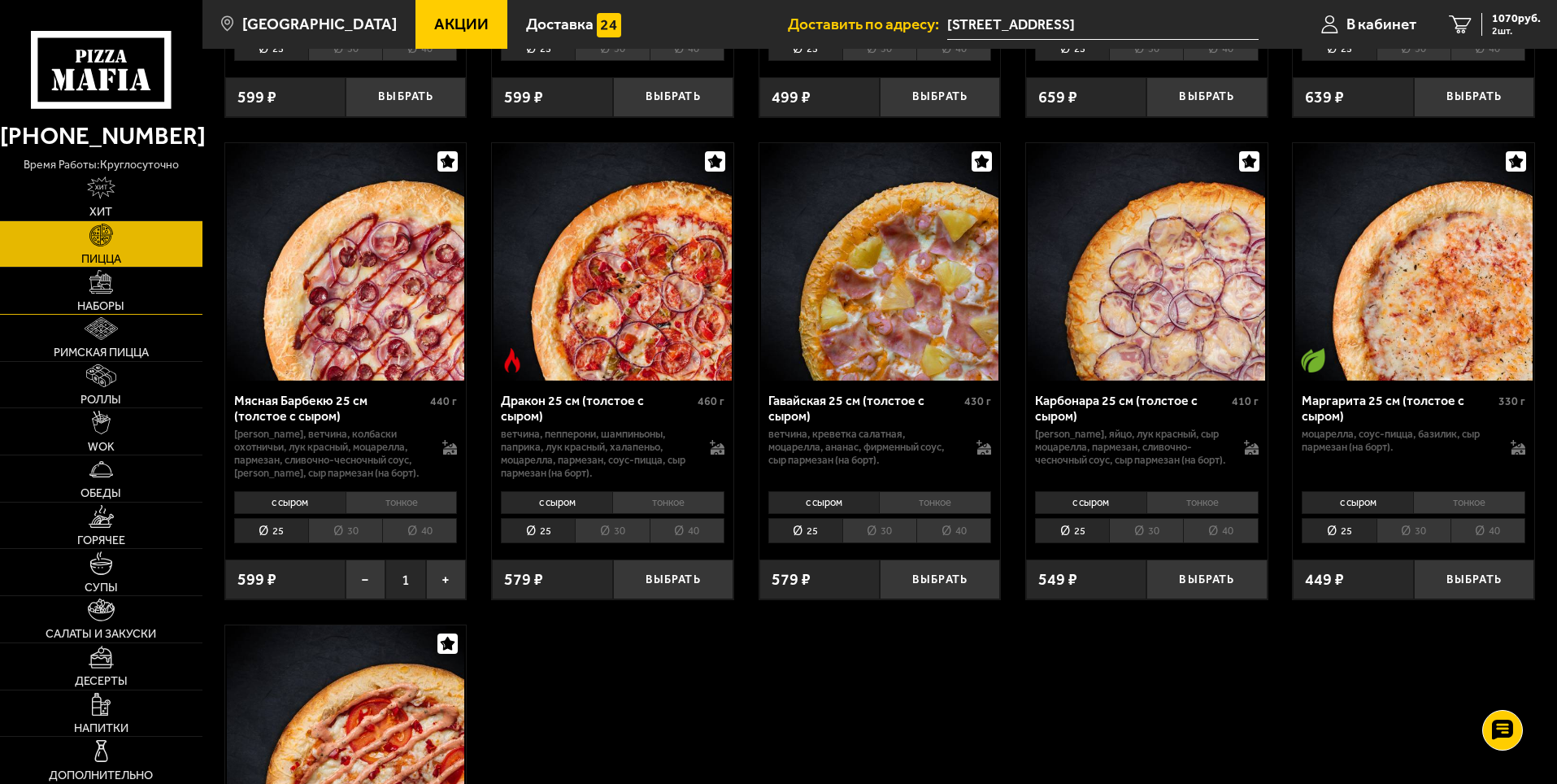
click at [126, 293] on link "Наборы" at bounding box center [101, 291] width 203 height 47
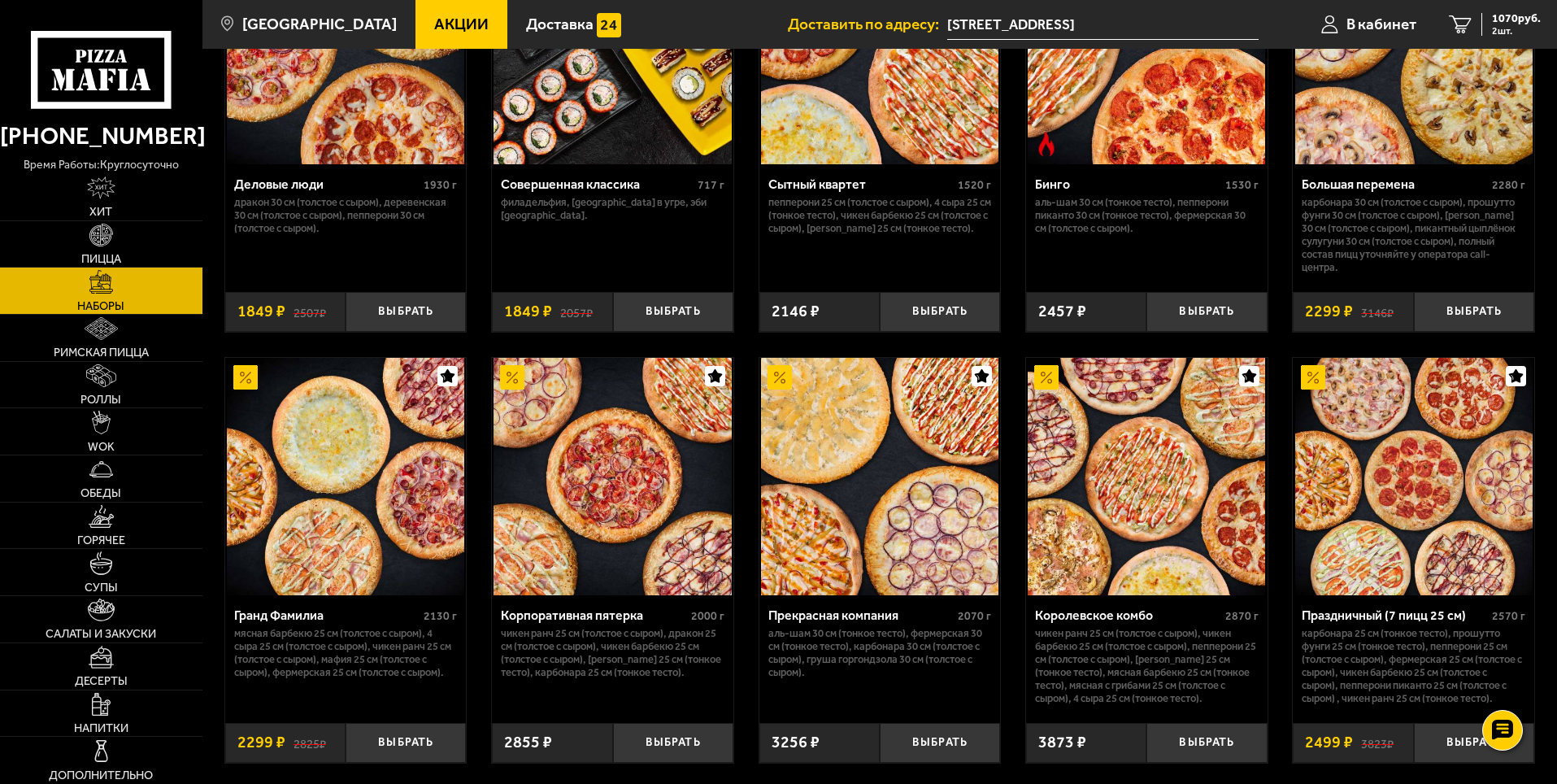
scroll to position [1952, 0]
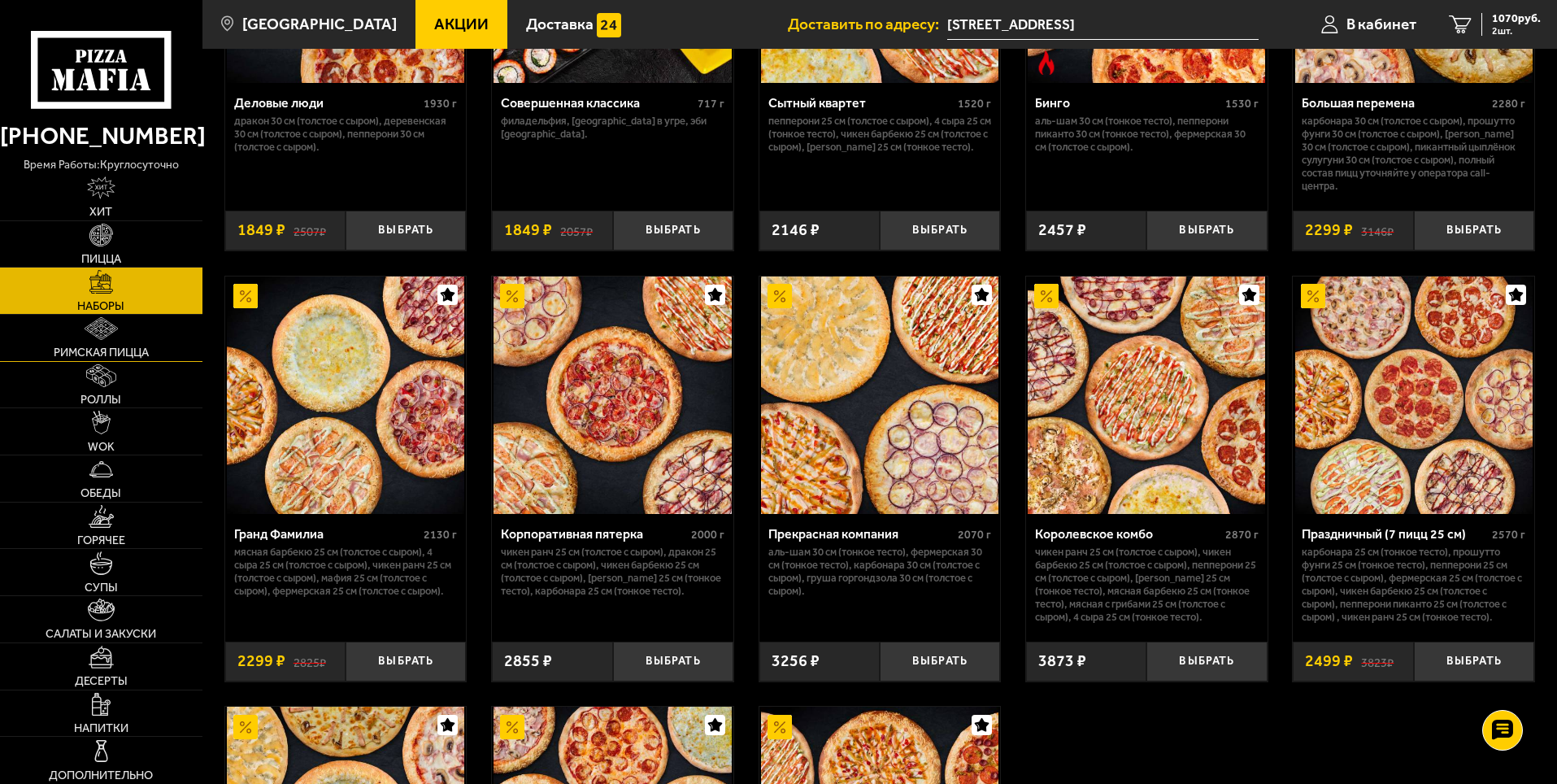
click at [169, 342] on link "Римская пицца" at bounding box center [101, 337] width 203 height 47
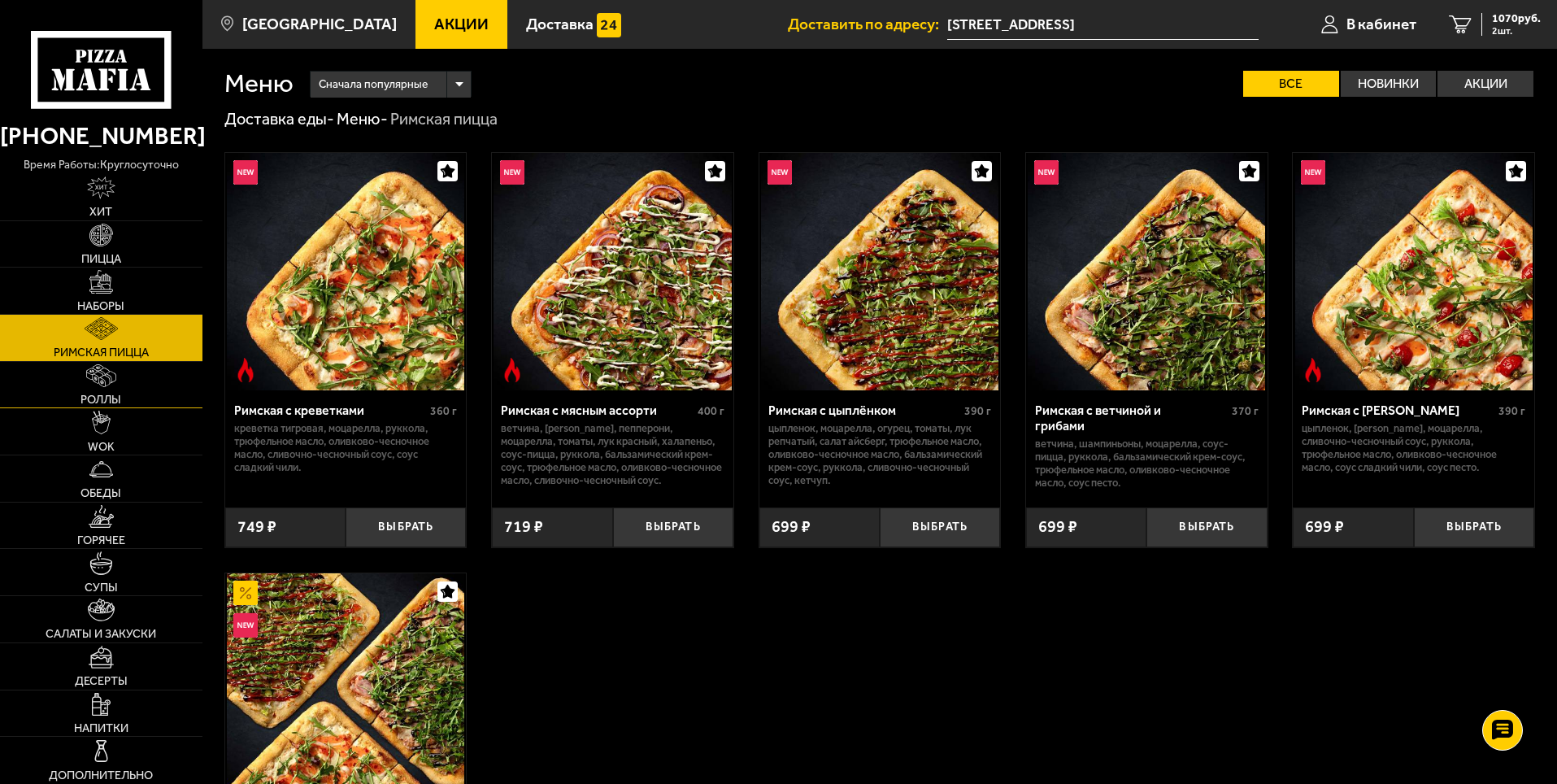
click at [121, 372] on link "Роллы" at bounding box center [101, 385] width 203 height 47
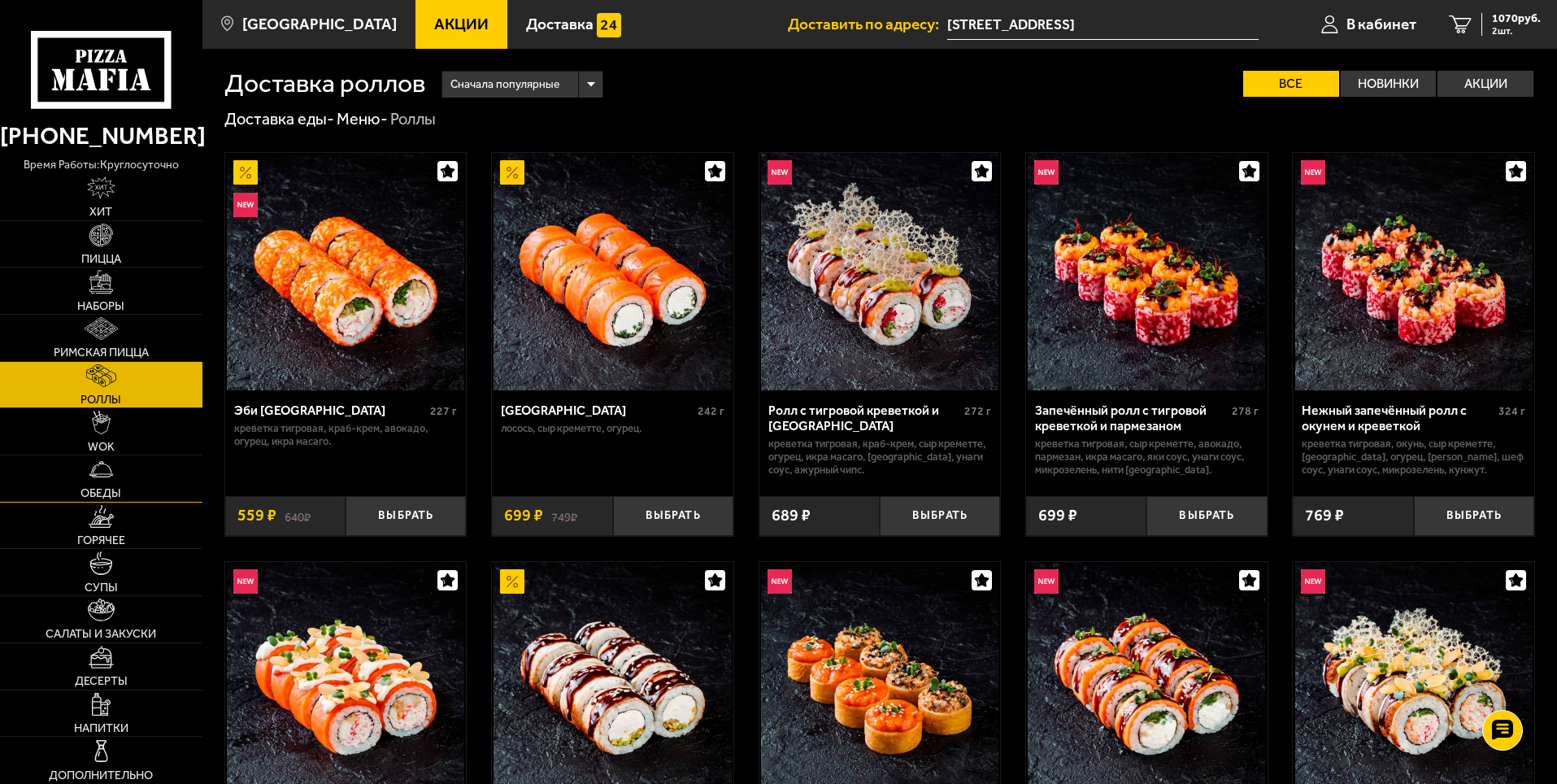
click at [120, 473] on link "Обеды" at bounding box center [101, 479] width 203 height 47
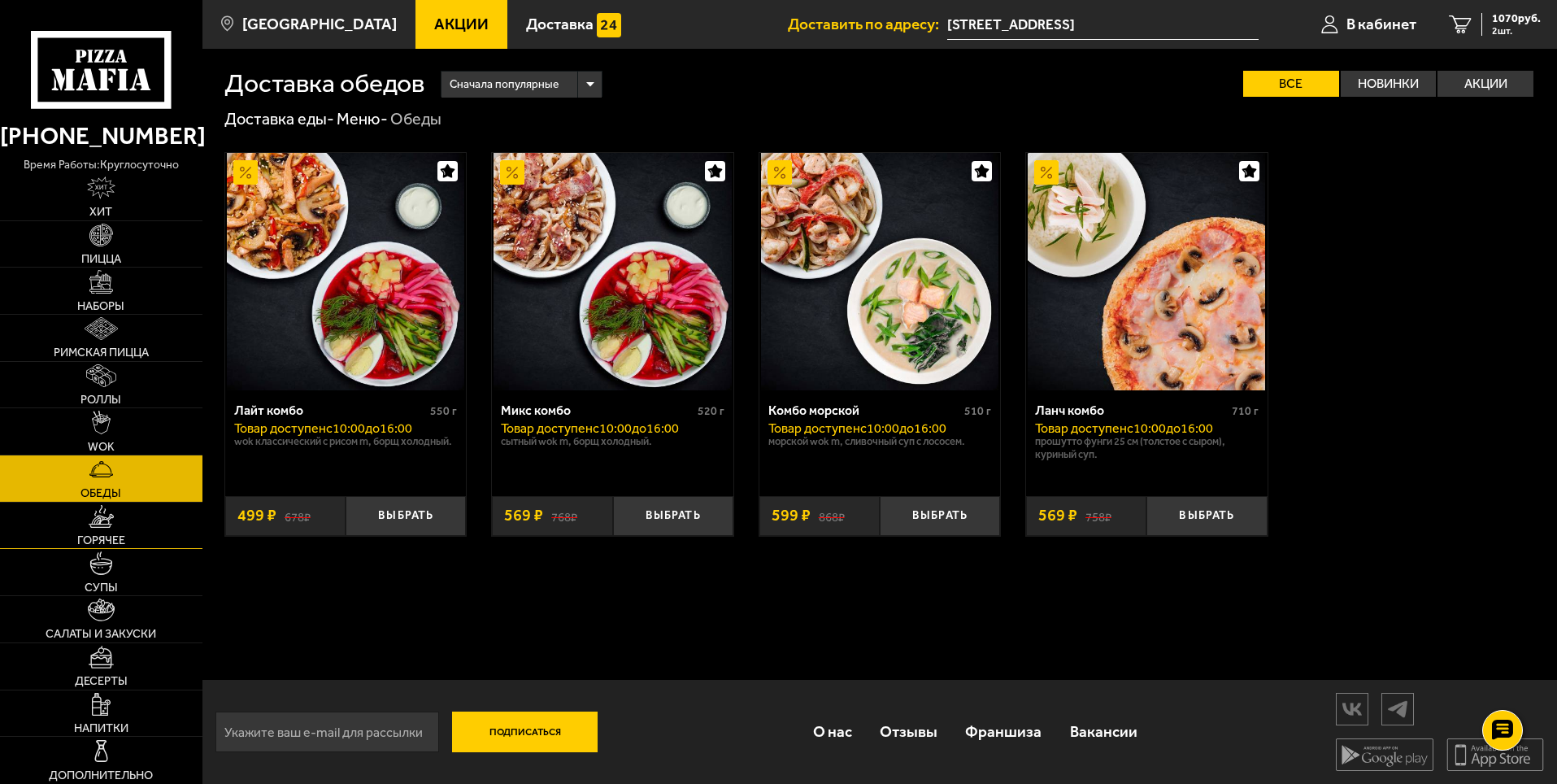
click at [119, 514] on link "Горячее" at bounding box center [101, 525] width 203 height 47
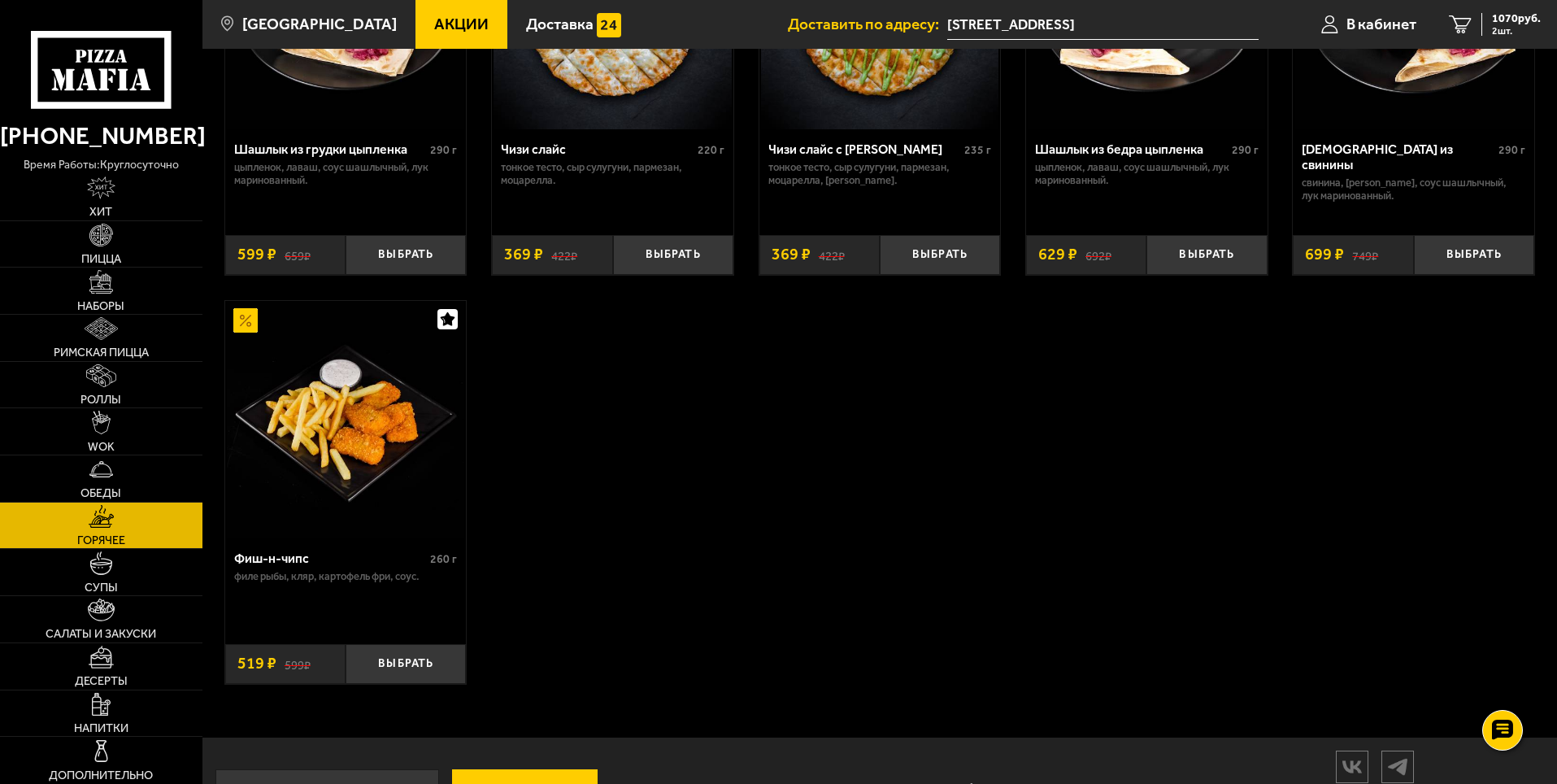
scroll to position [1220, 0]
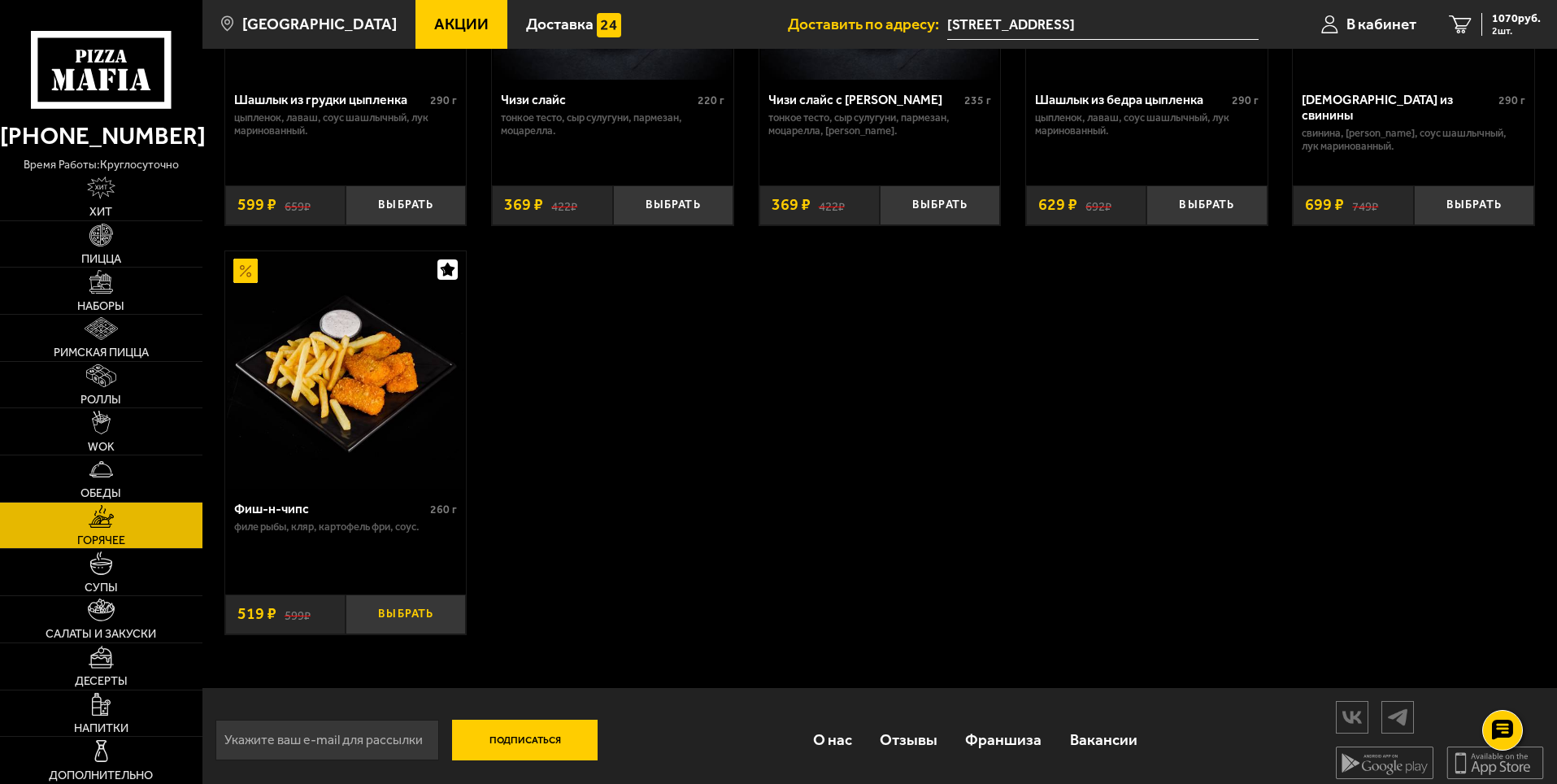
click at [419, 622] on button "Выбрать" at bounding box center [405, 613] width 120 height 39
click at [134, 562] on link "Супы" at bounding box center [101, 572] width 203 height 47
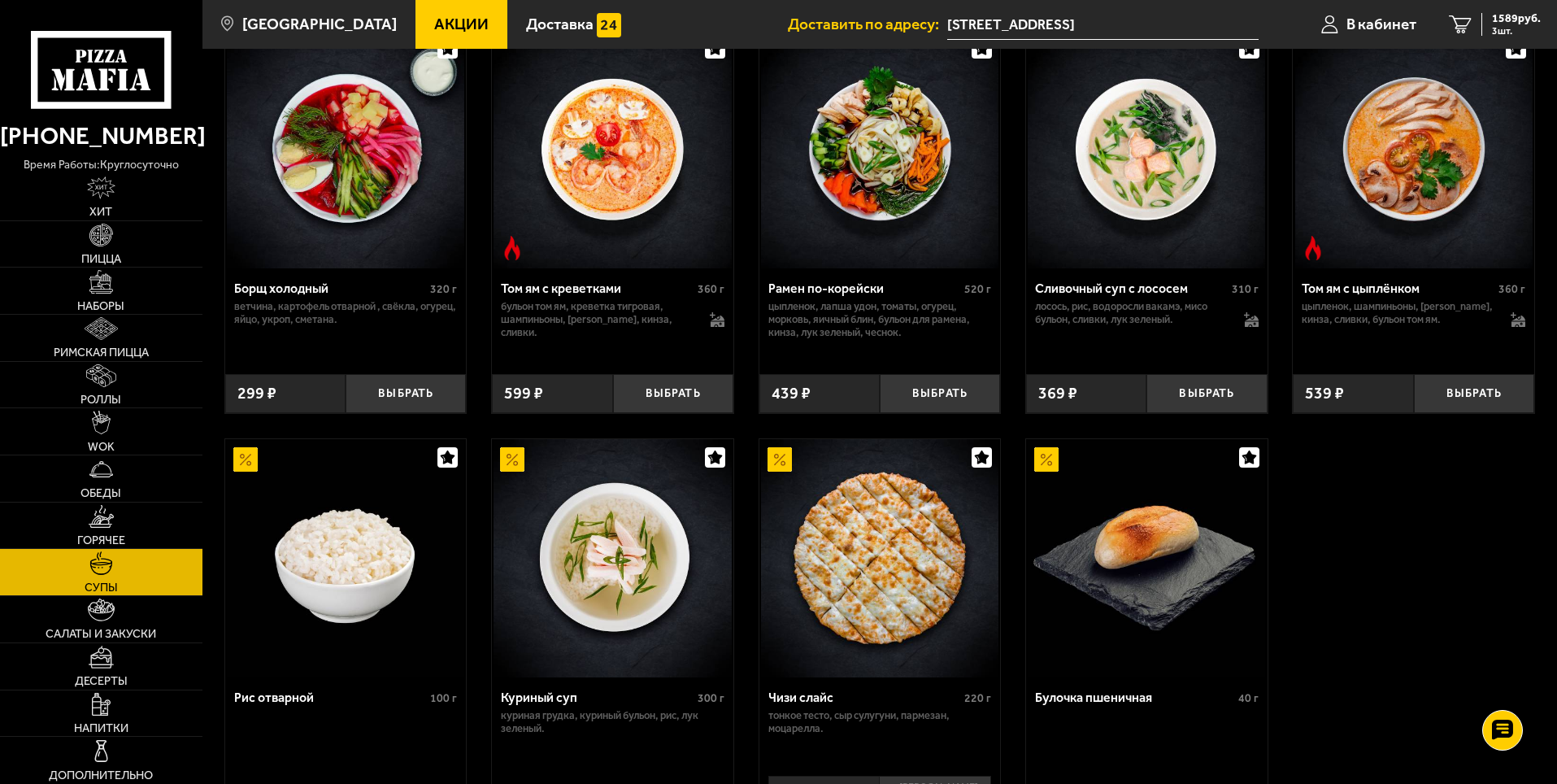
scroll to position [326, 0]
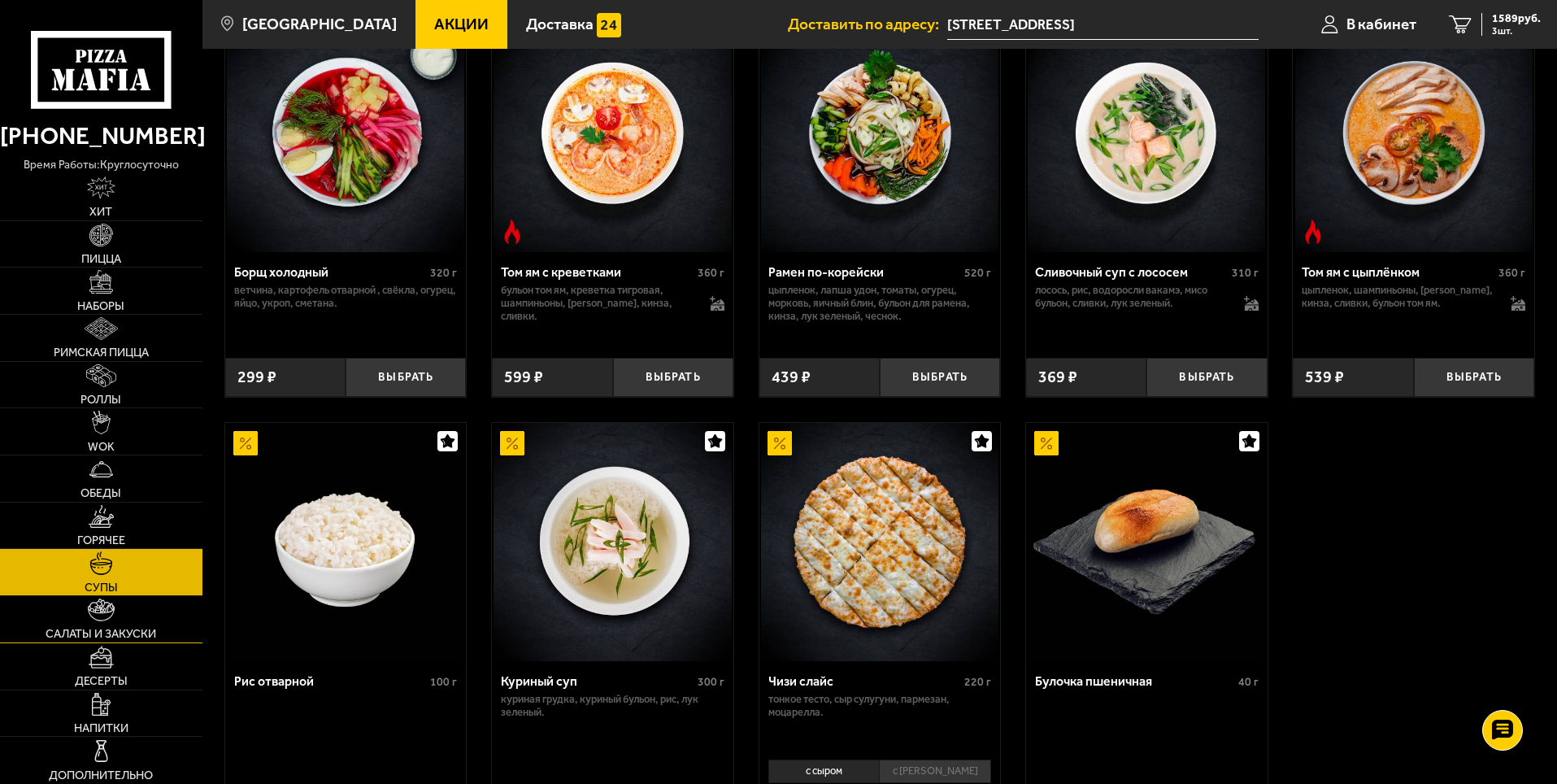
click at [131, 618] on link "Салаты и закуски" at bounding box center [101, 619] width 203 height 47
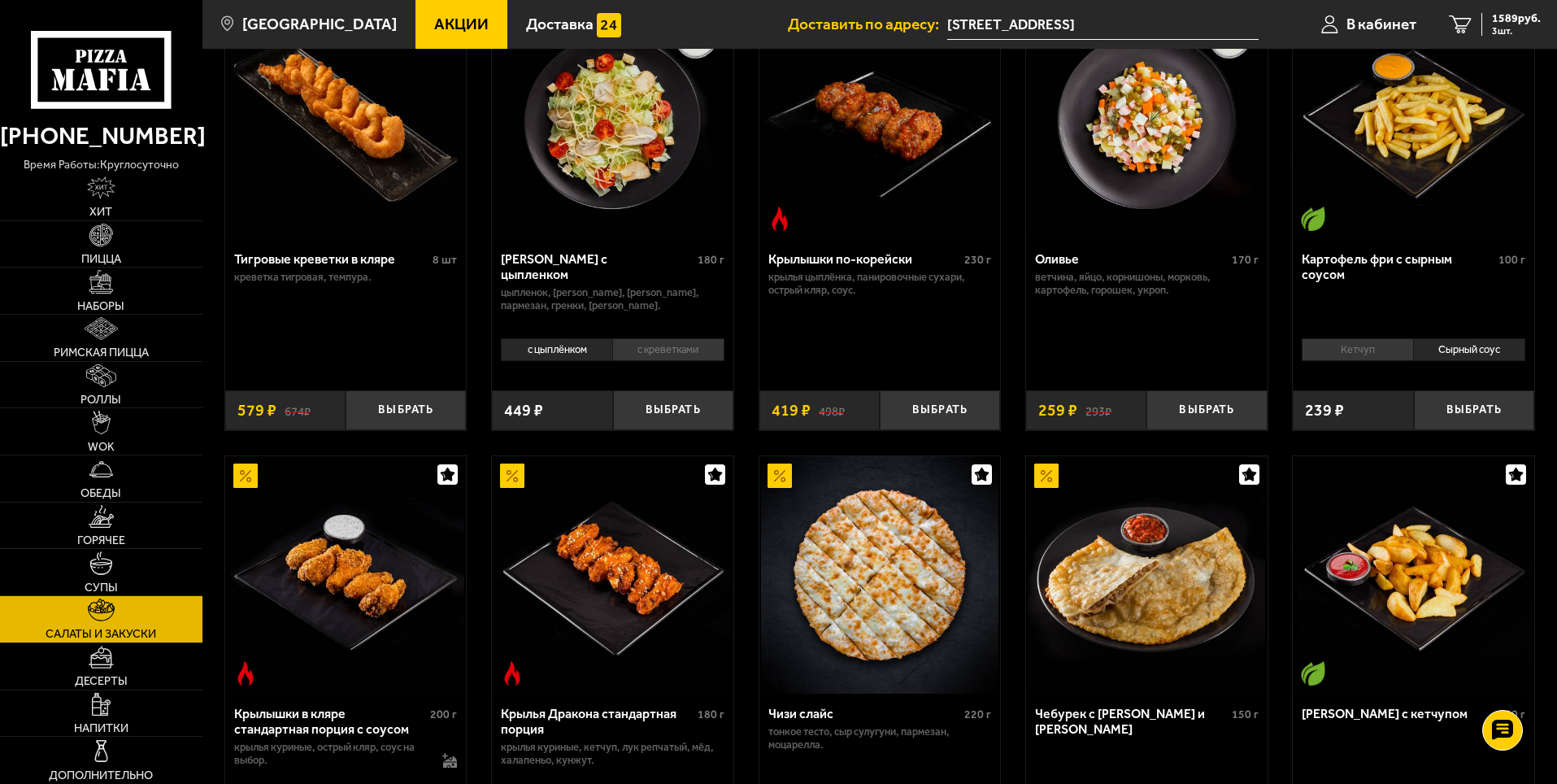
scroll to position [162, 0]
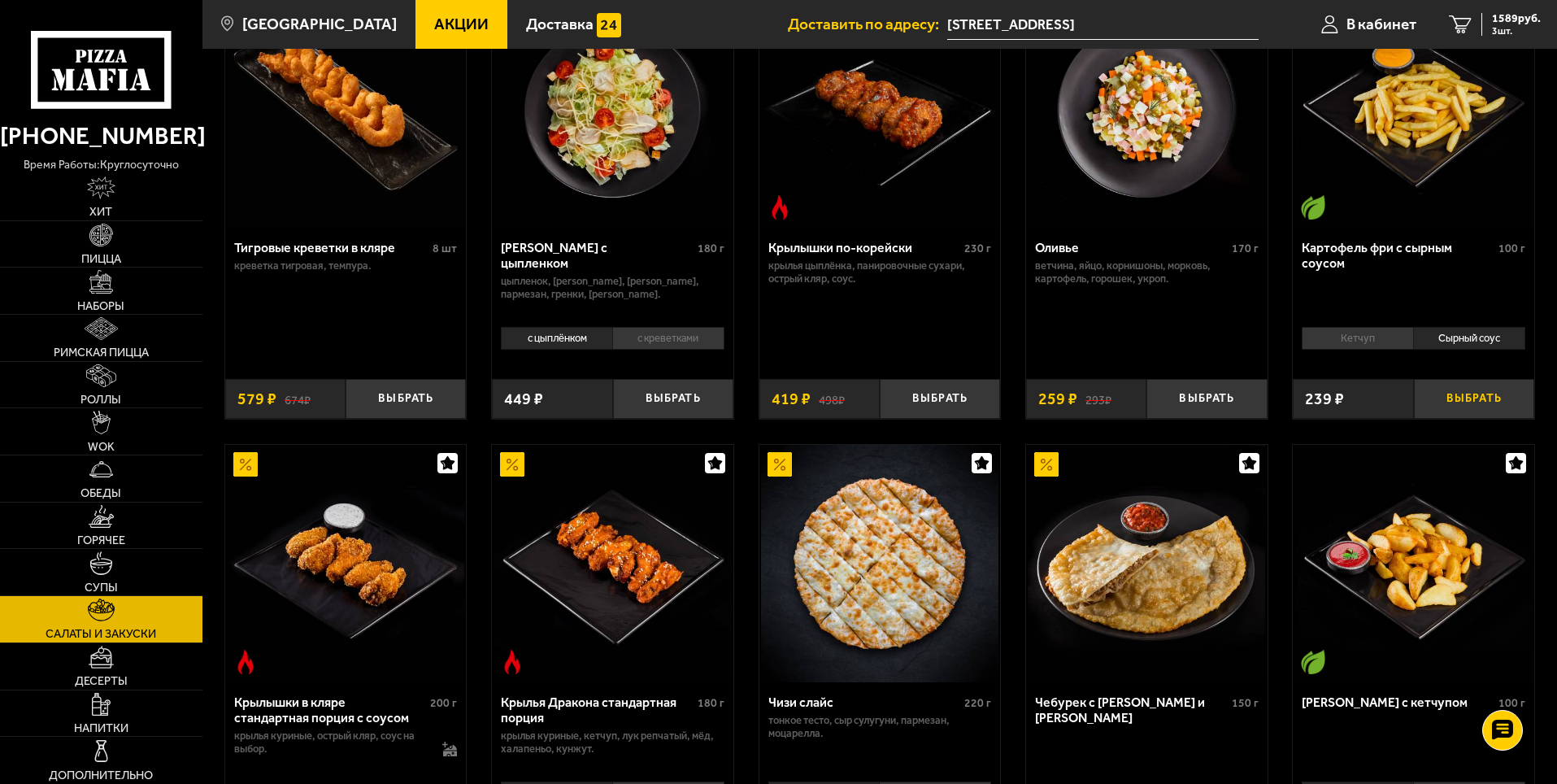
click at [1471, 392] on button "Выбрать" at bounding box center [1474, 398] width 120 height 39
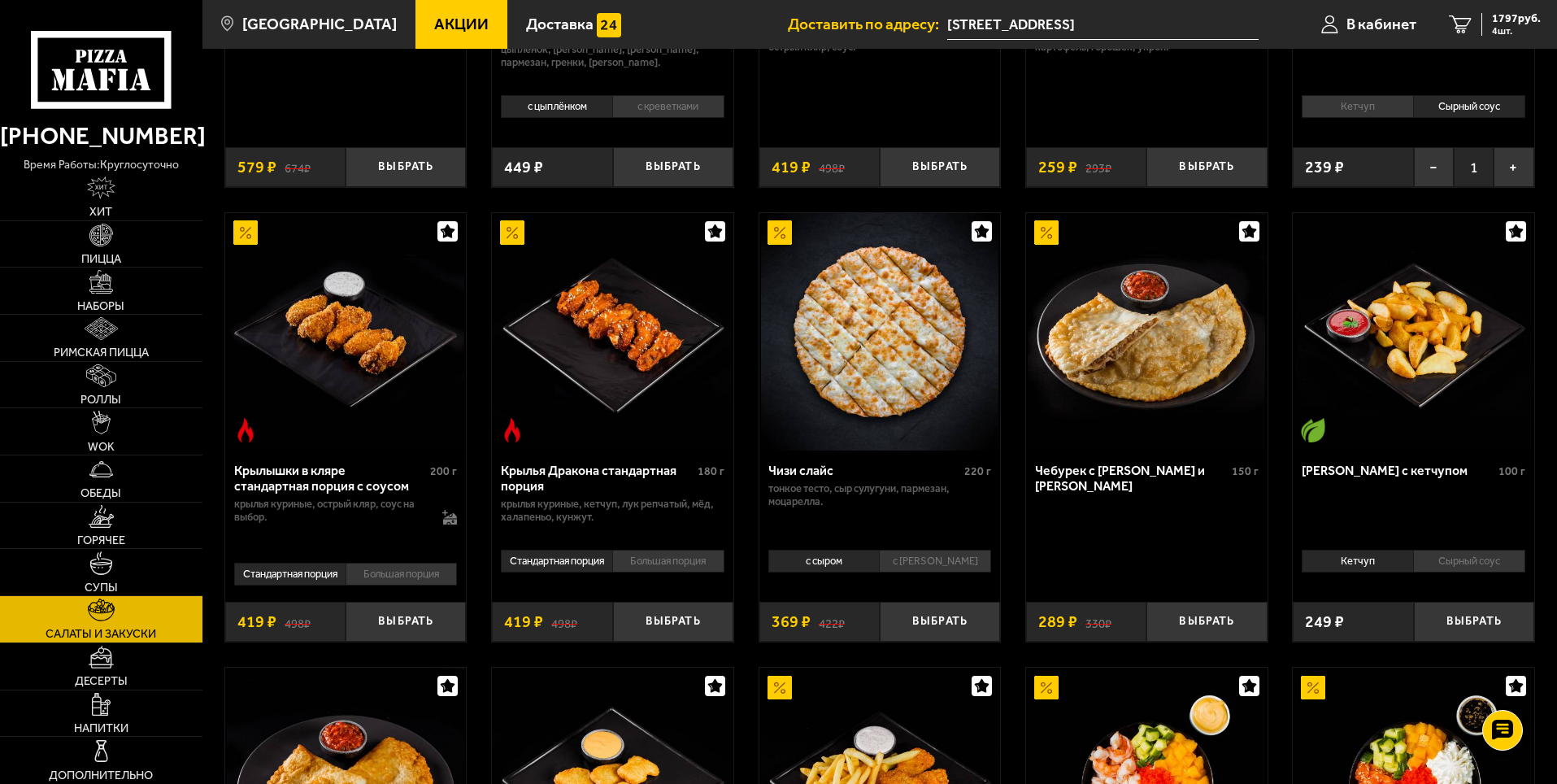
scroll to position [313, 0]
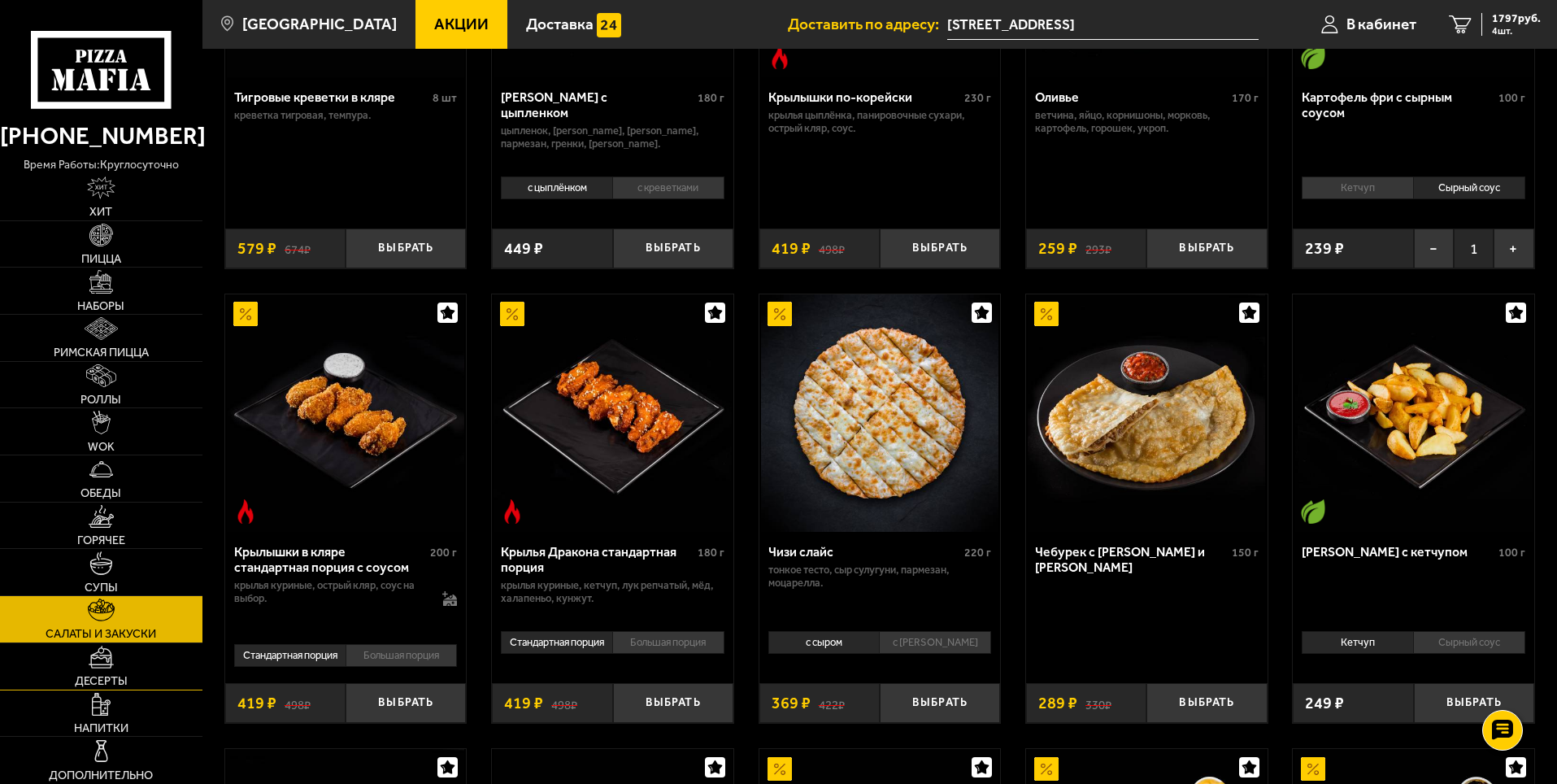
click at [80, 675] on span "Десерты" at bounding box center [102, 680] width 53 height 11
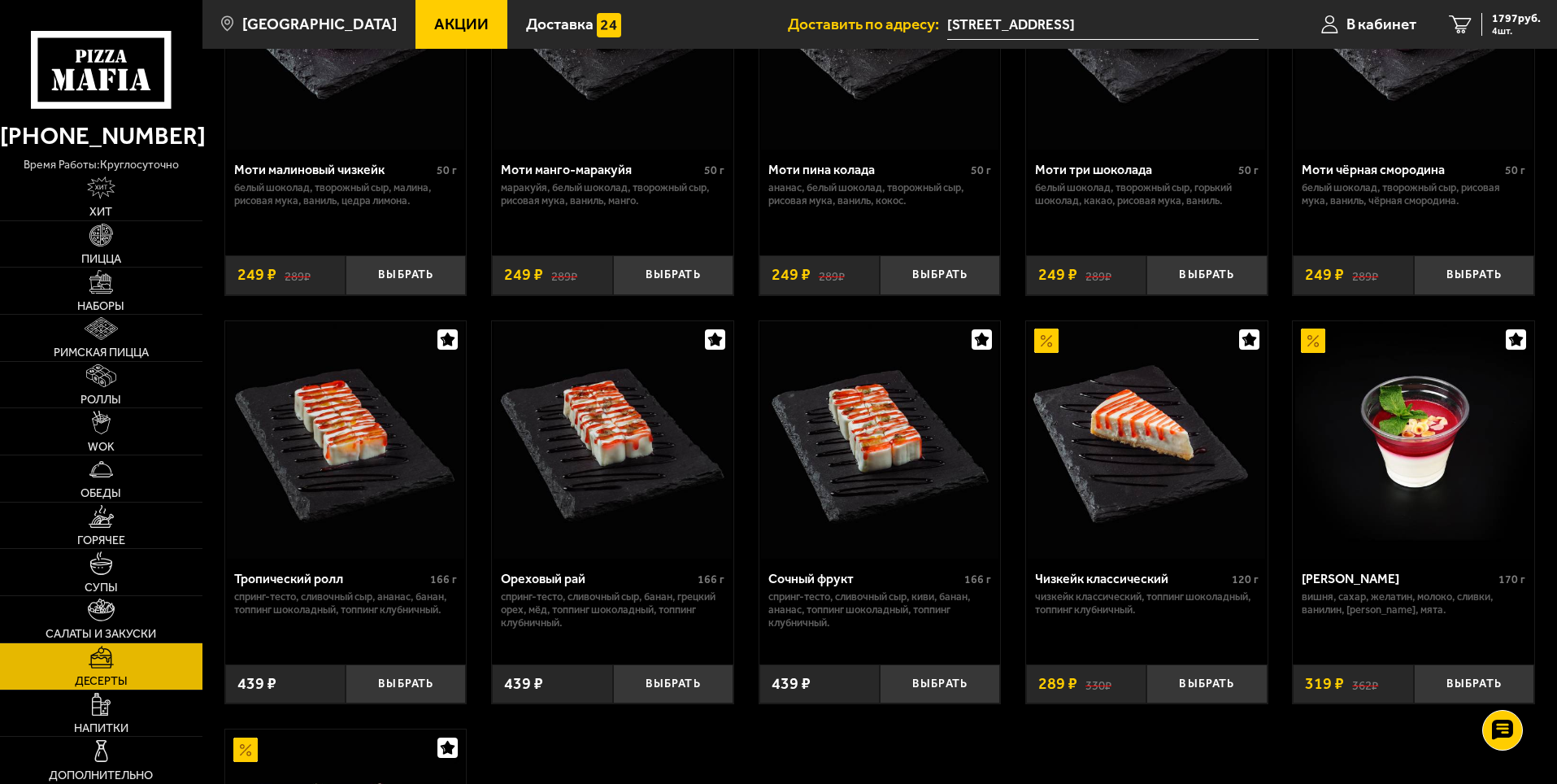
scroll to position [244, 0]
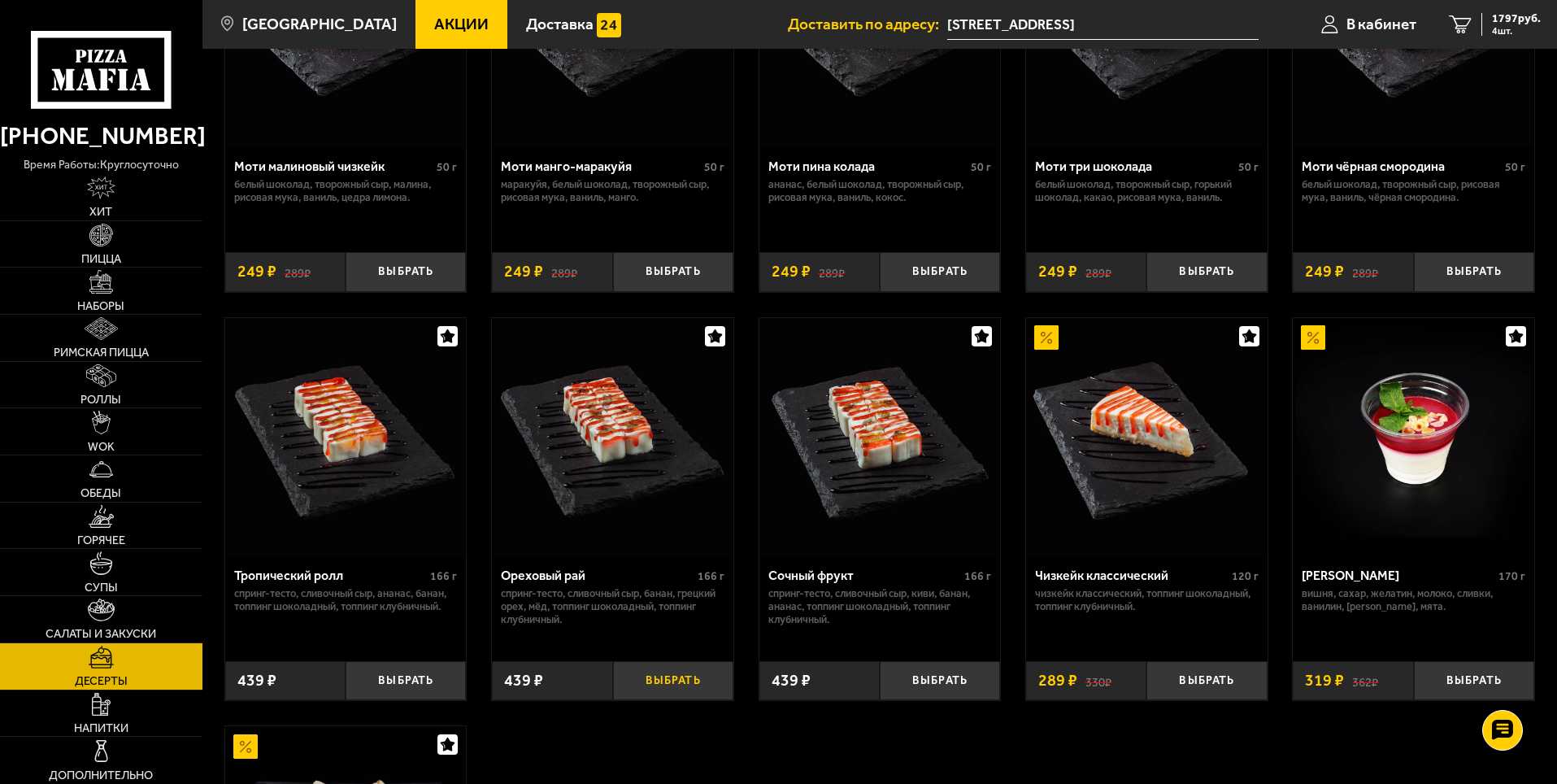
click at [692, 681] on button "Выбрать" at bounding box center [673, 680] width 120 height 39
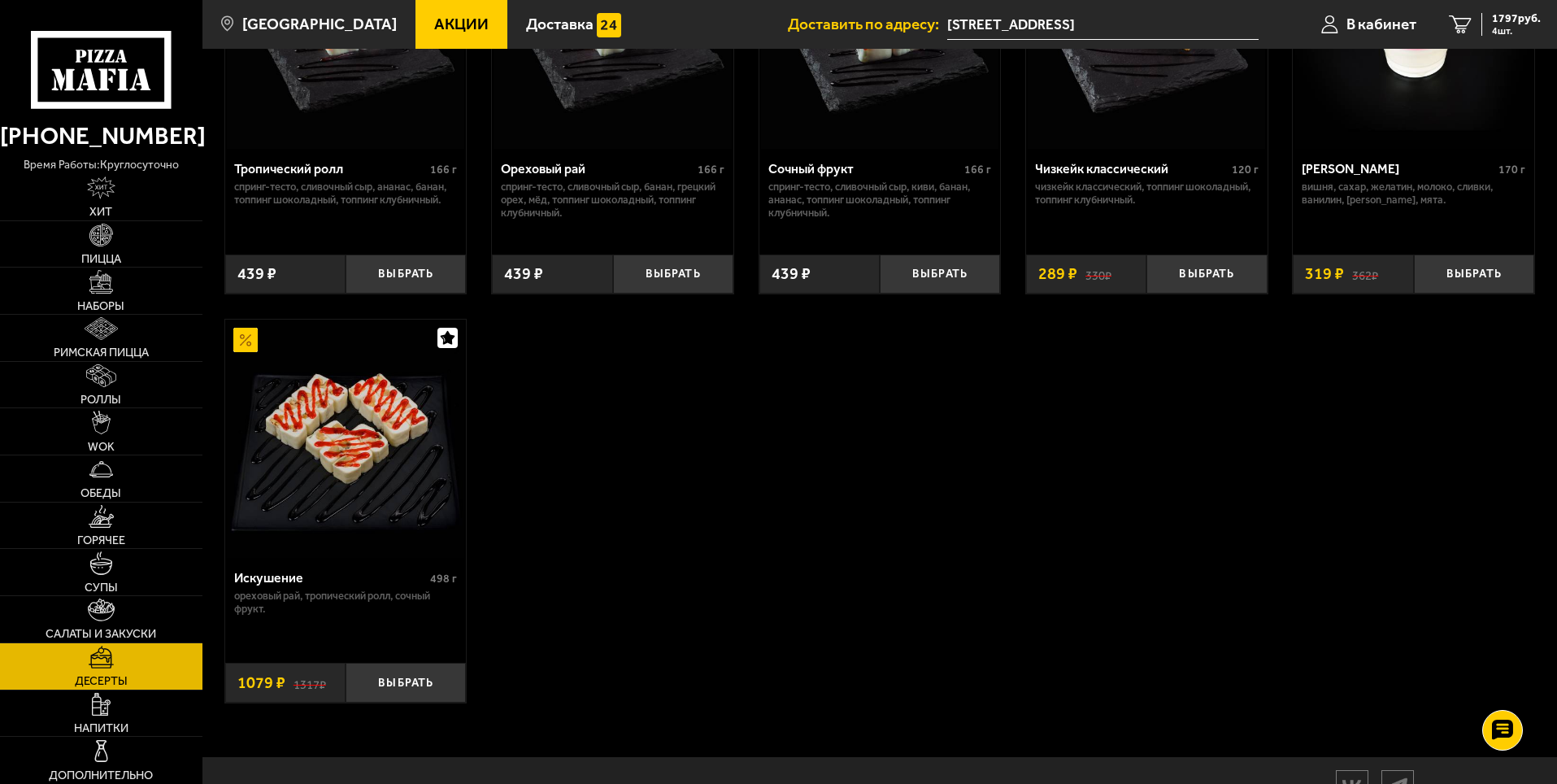
scroll to position [732, 0]
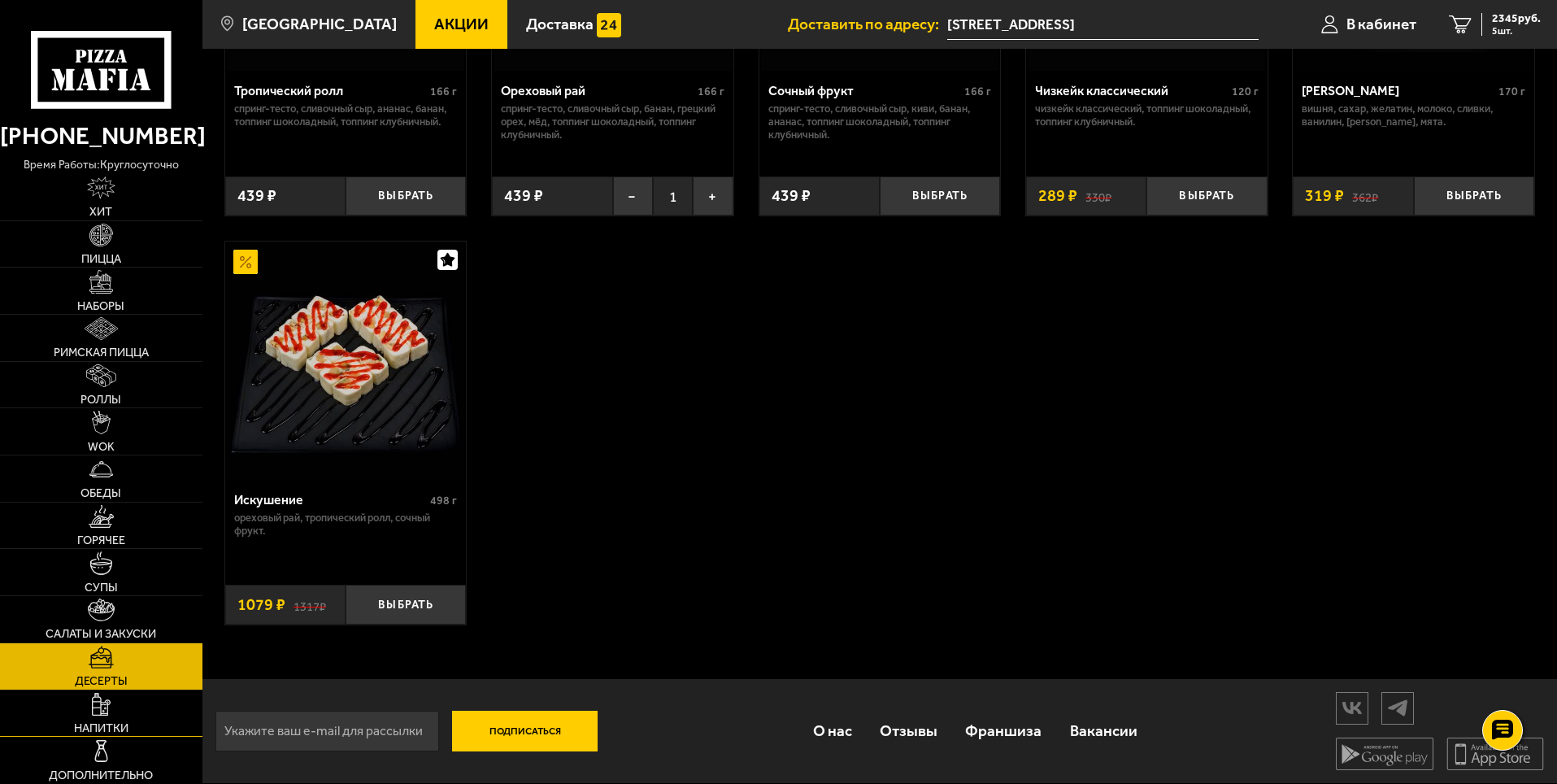
click at [160, 710] on link "Напитки" at bounding box center [101, 713] width 203 height 47
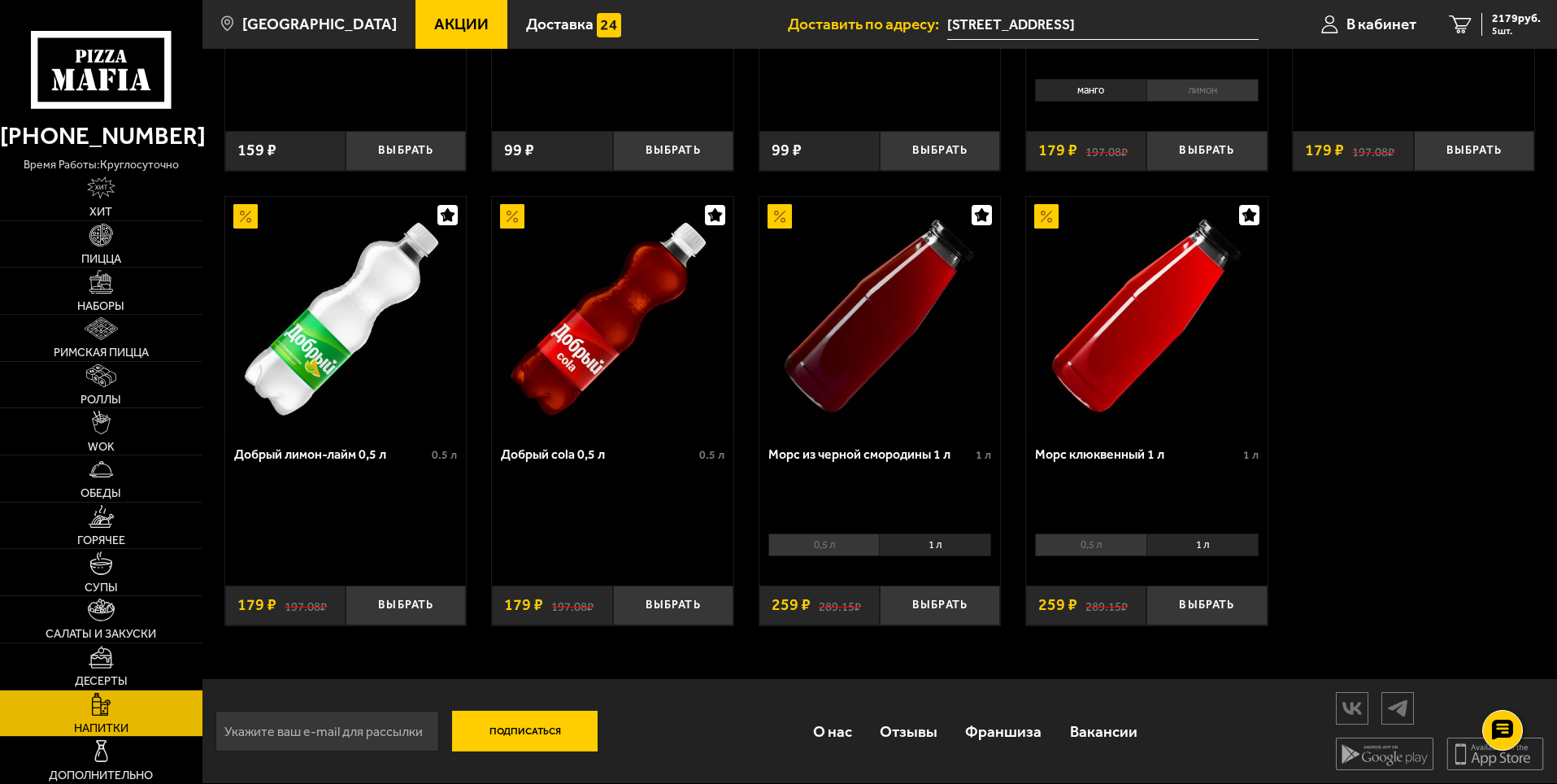
scroll to position [823, 0]
click at [95, 745] on img at bounding box center [101, 750] width 23 height 23
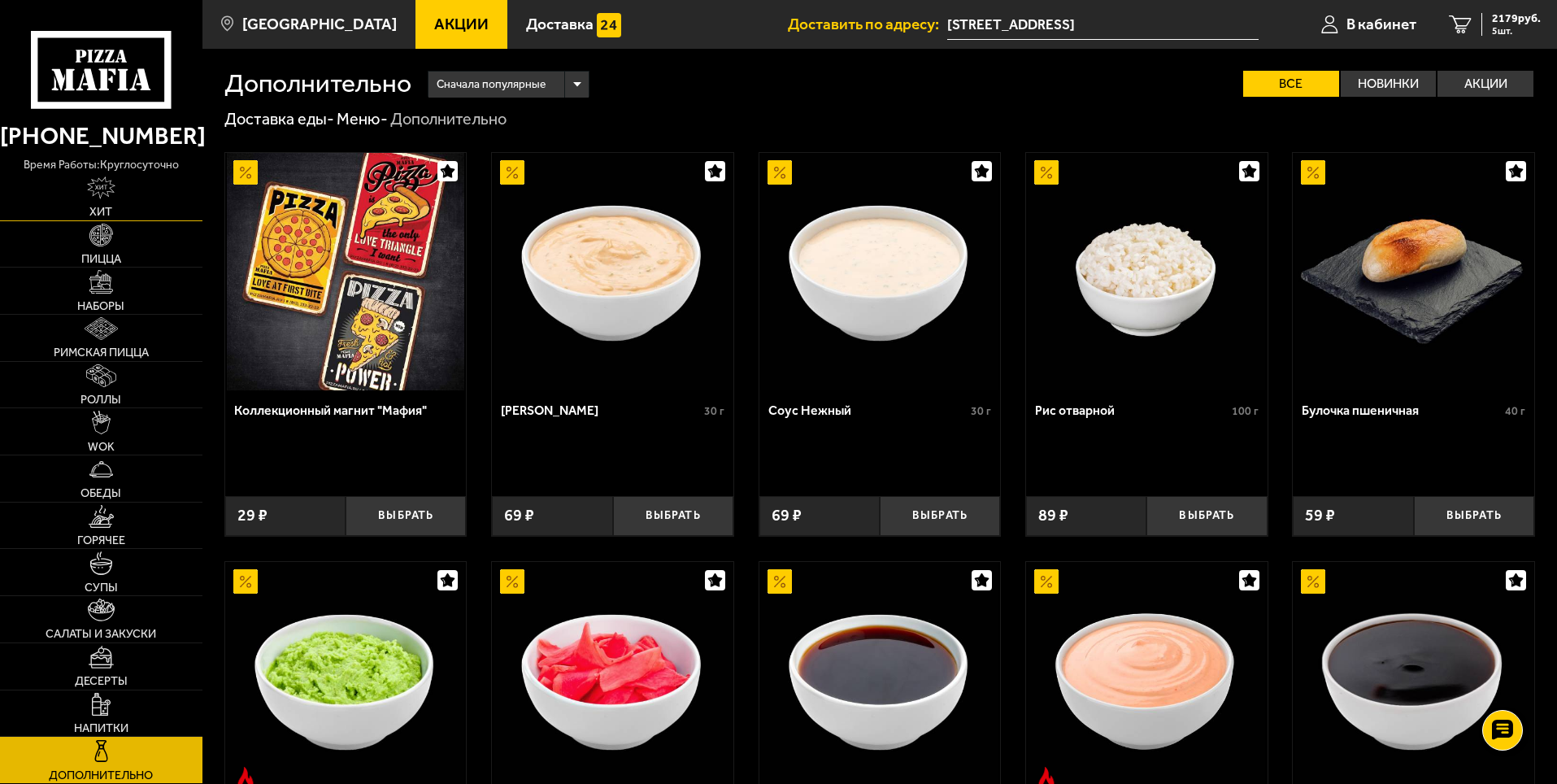
click at [160, 205] on link "Хит" at bounding box center [101, 197] width 203 height 47
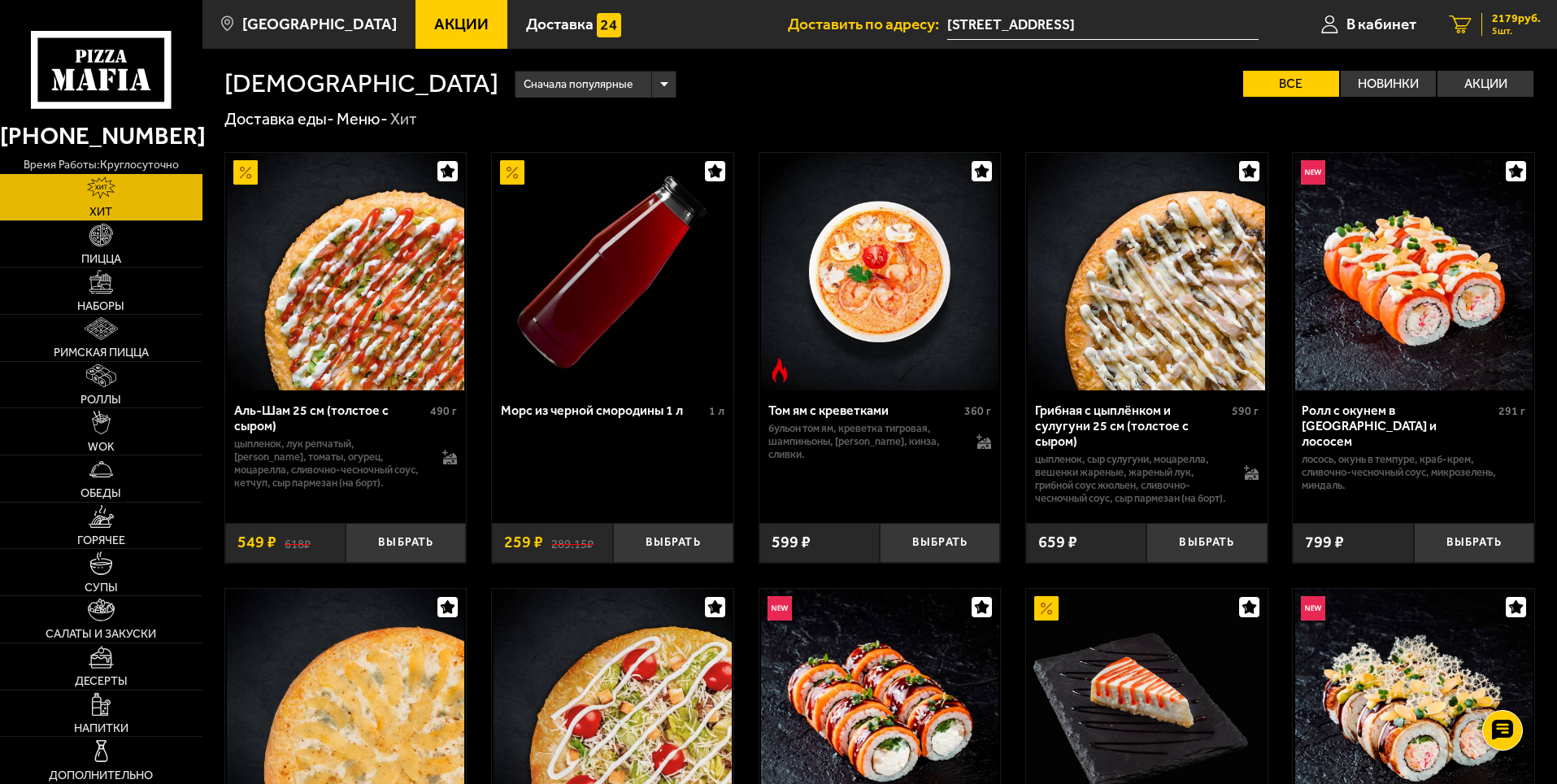
click at [1491, 23] on div "2179 руб. 5 шт." at bounding box center [1511, 24] width 60 height 23
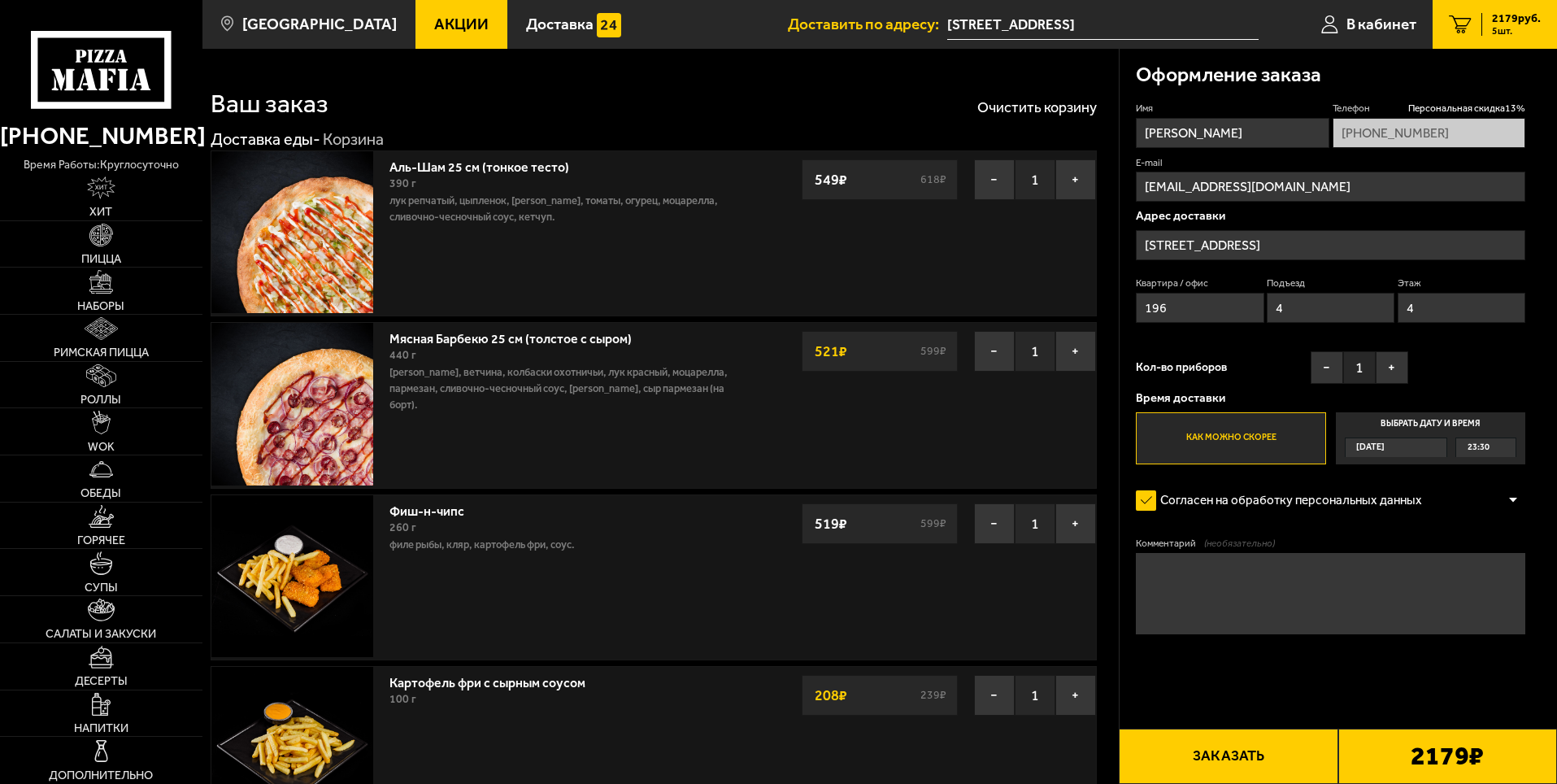
click at [1219, 764] on button "Заказать" at bounding box center [1228, 756] width 219 height 55
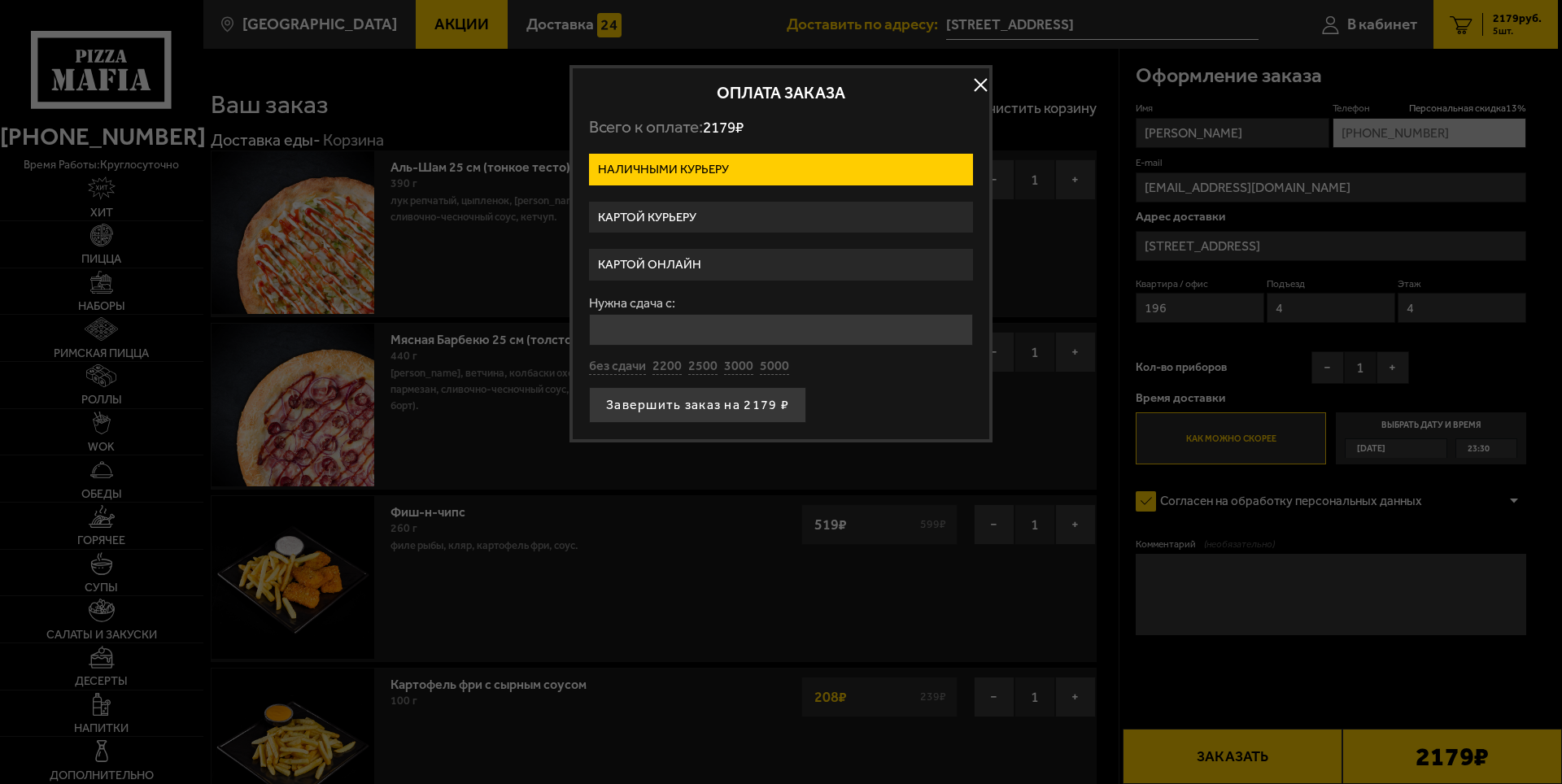
click at [748, 261] on label "Картой онлайн" at bounding box center [781, 264] width 384 height 32
click at [0, 0] on input "Картой онлайн" at bounding box center [0, 0] width 0 height 0
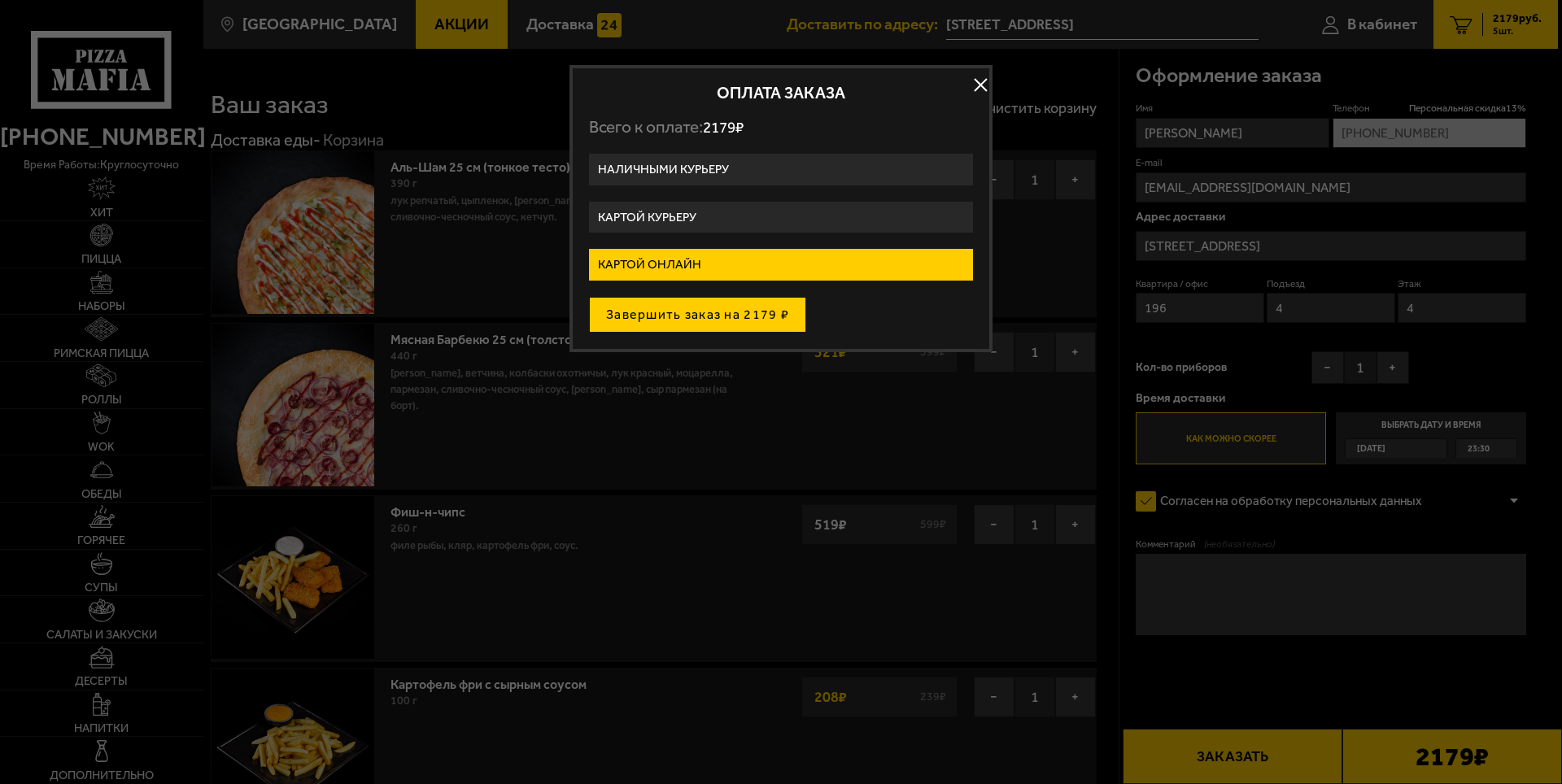
click at [750, 307] on button "Завершить заказ на 2179 ₽" at bounding box center [697, 315] width 217 height 36
